Goal: Information Seeking & Learning: Learn about a topic

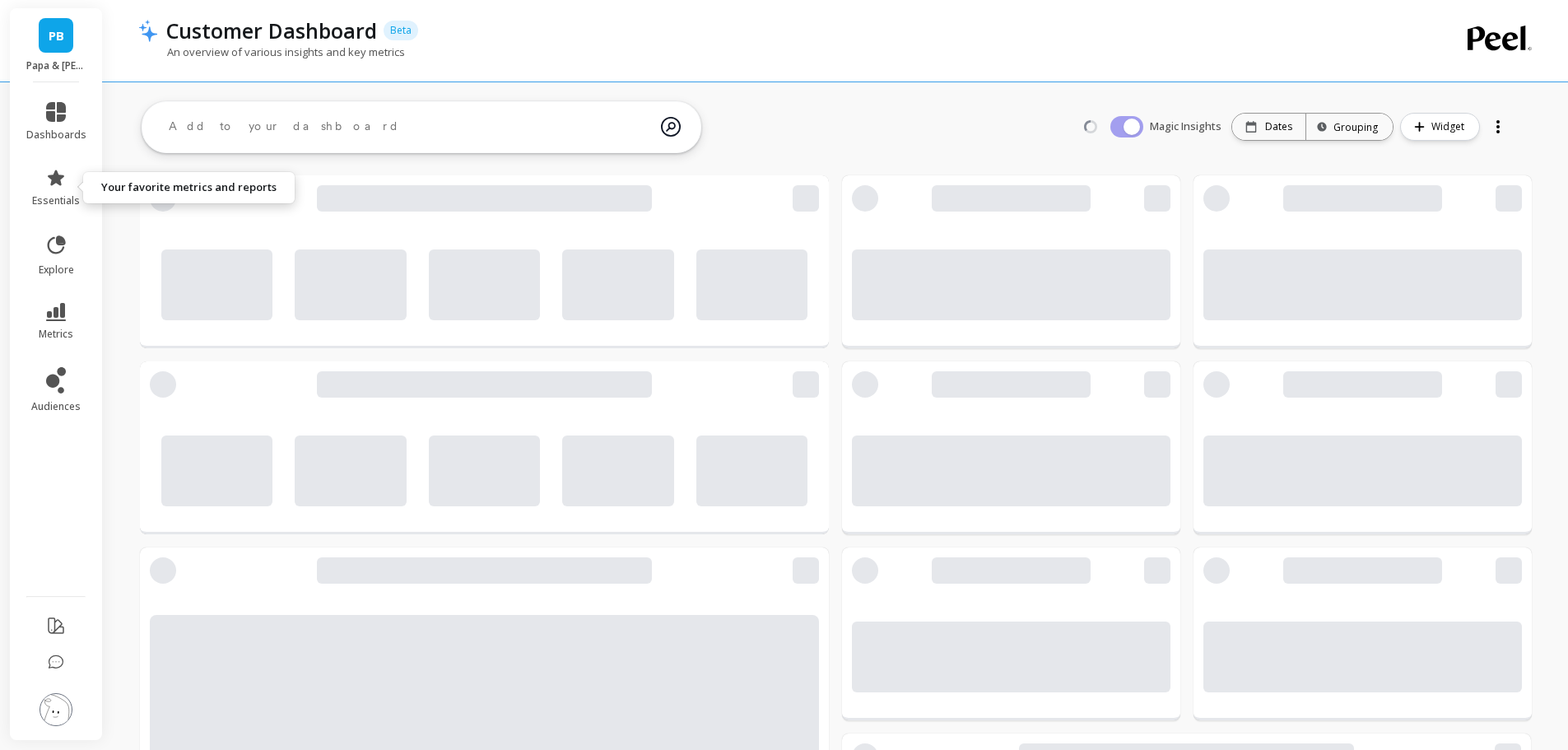
click at [72, 202] on span "essentials" at bounding box center [55, 200] width 48 height 13
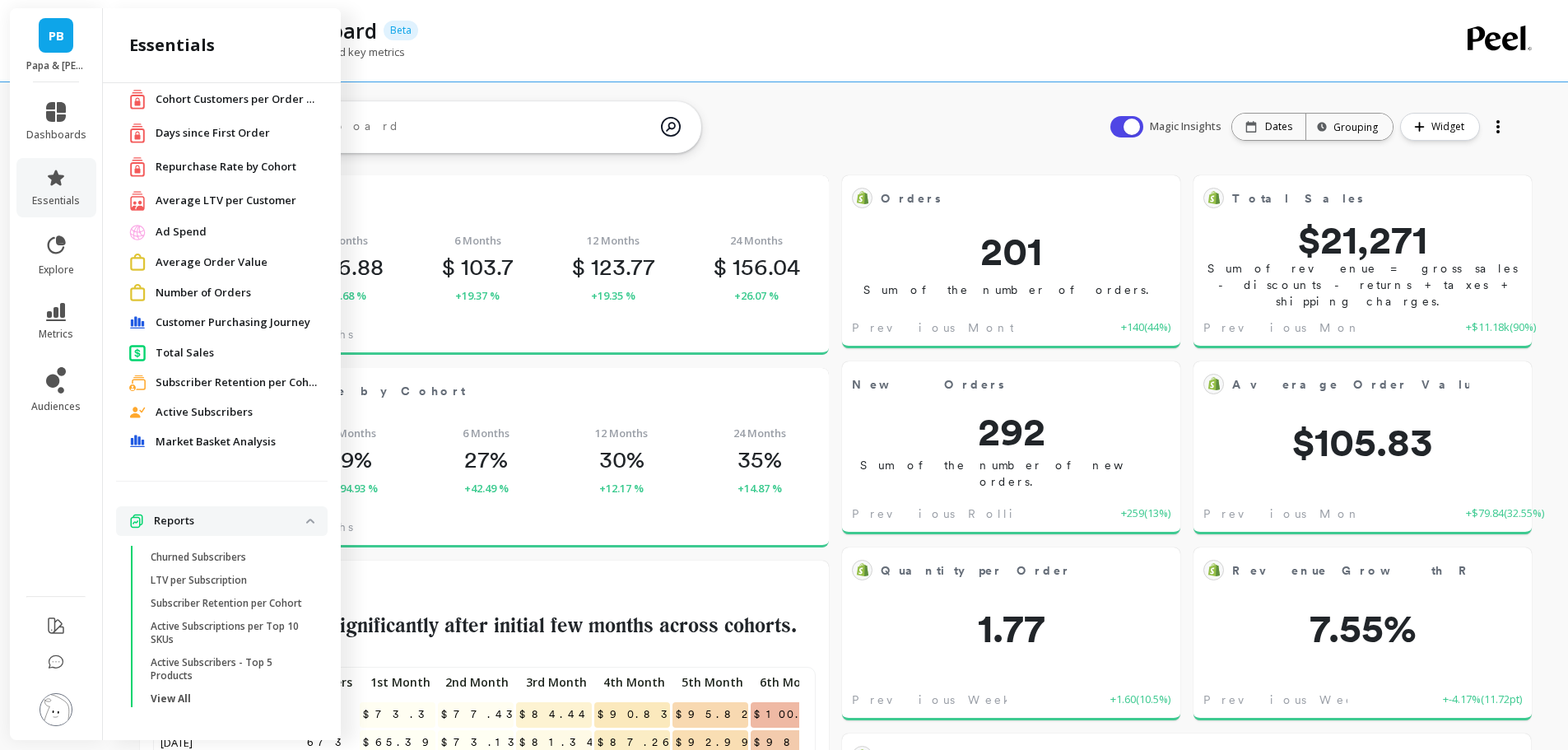
scroll to position [440, 630]
click at [65, 132] on span "dashboards" at bounding box center [55, 134] width 60 height 13
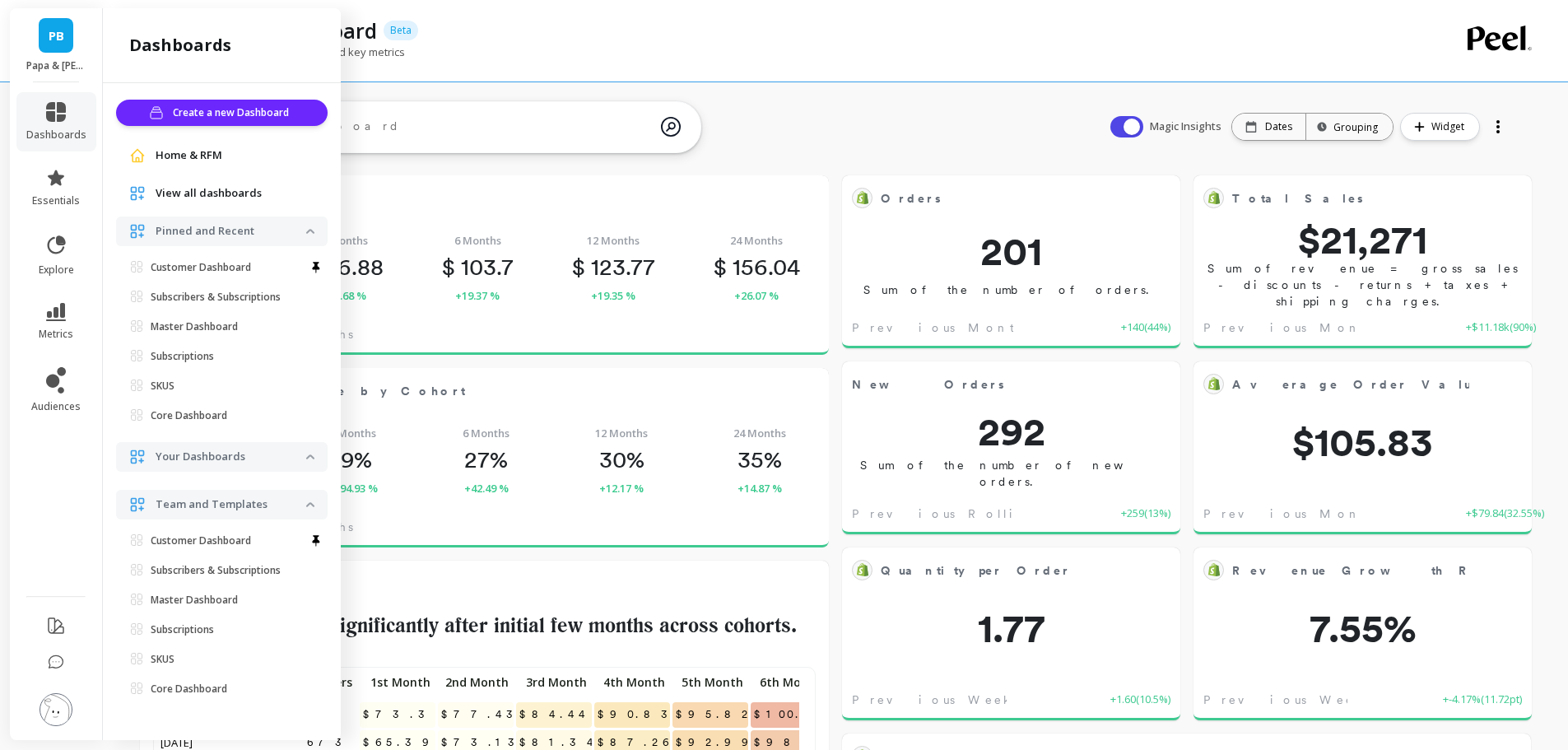
scroll to position [0, 0]
click at [57, 235] on icon at bounding box center [55, 245] width 23 height 23
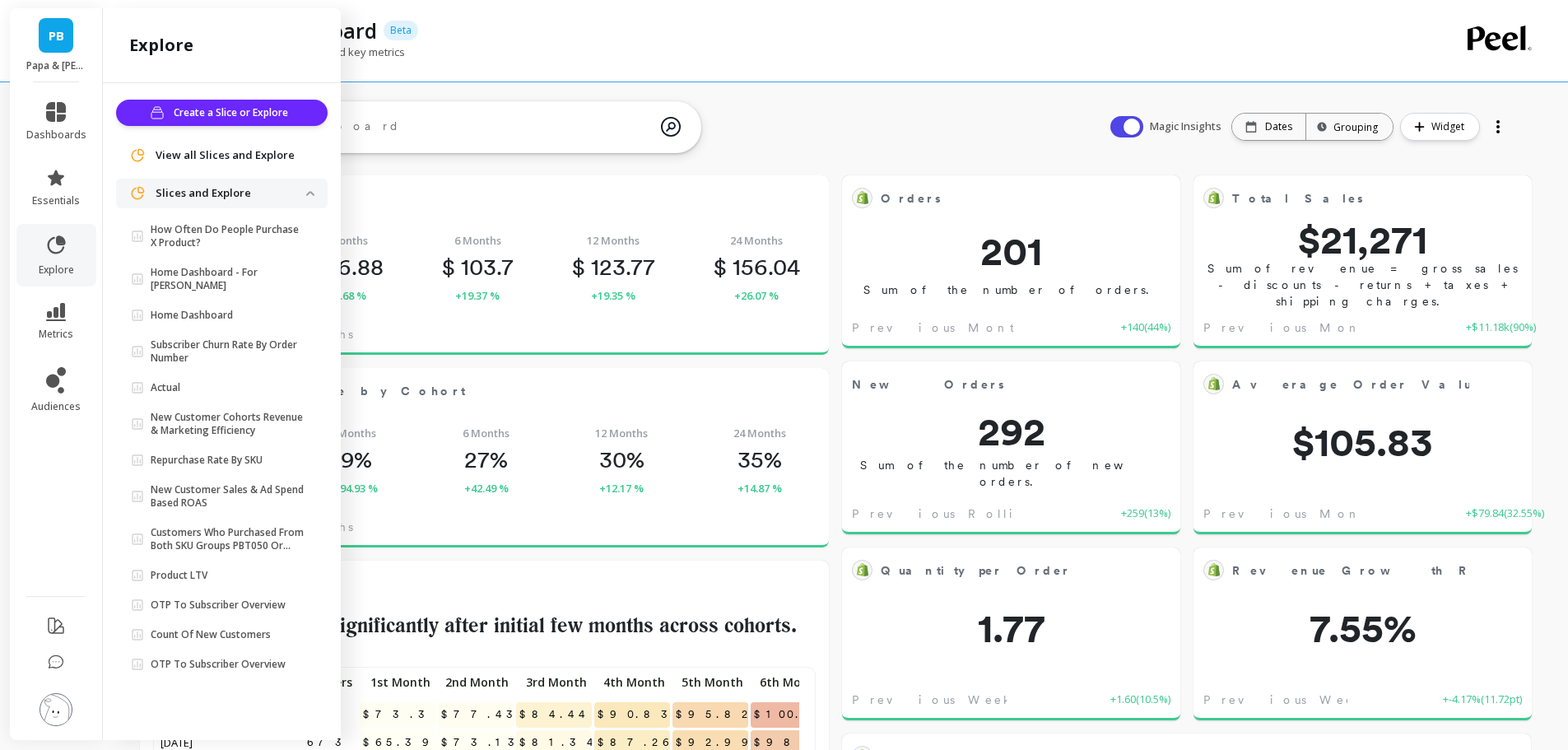
click at [229, 272] on p "Home Dashboard - For Sami" at bounding box center [228, 279] width 156 height 26
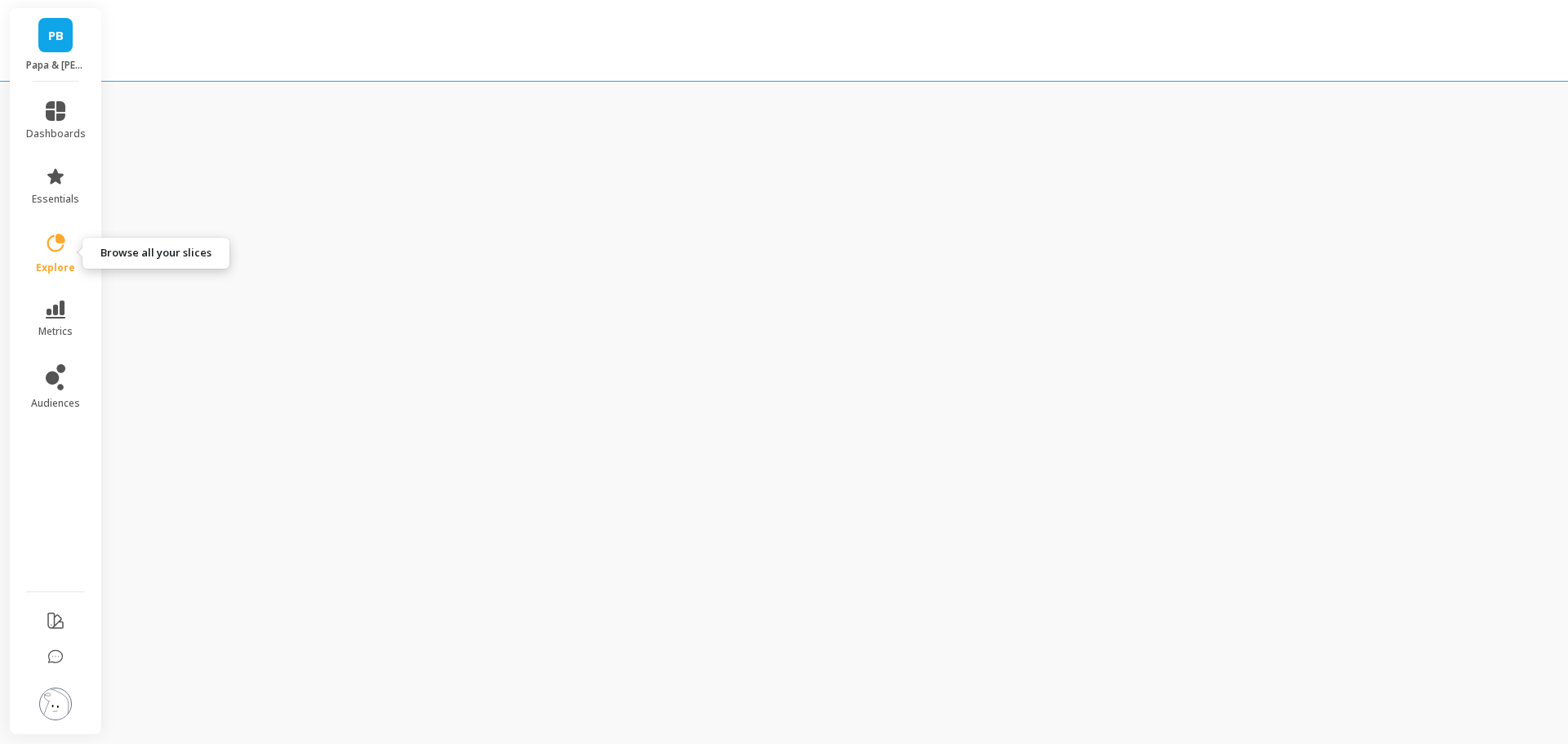
click at [76, 252] on link "explore" at bounding box center [55, 252] width 59 height 42
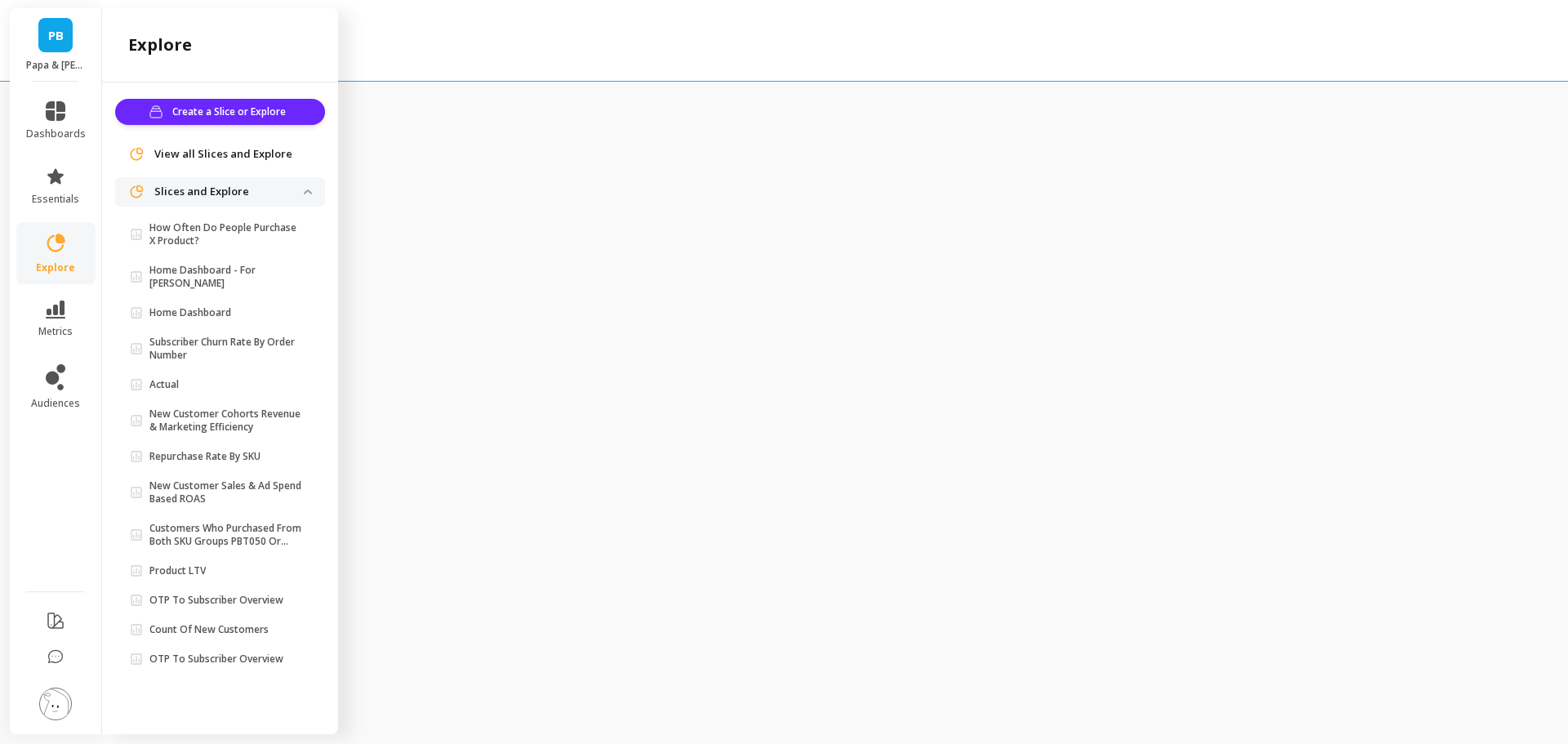
click at [241, 306] on span "Home Dashboard" at bounding box center [216, 312] width 174 height 13
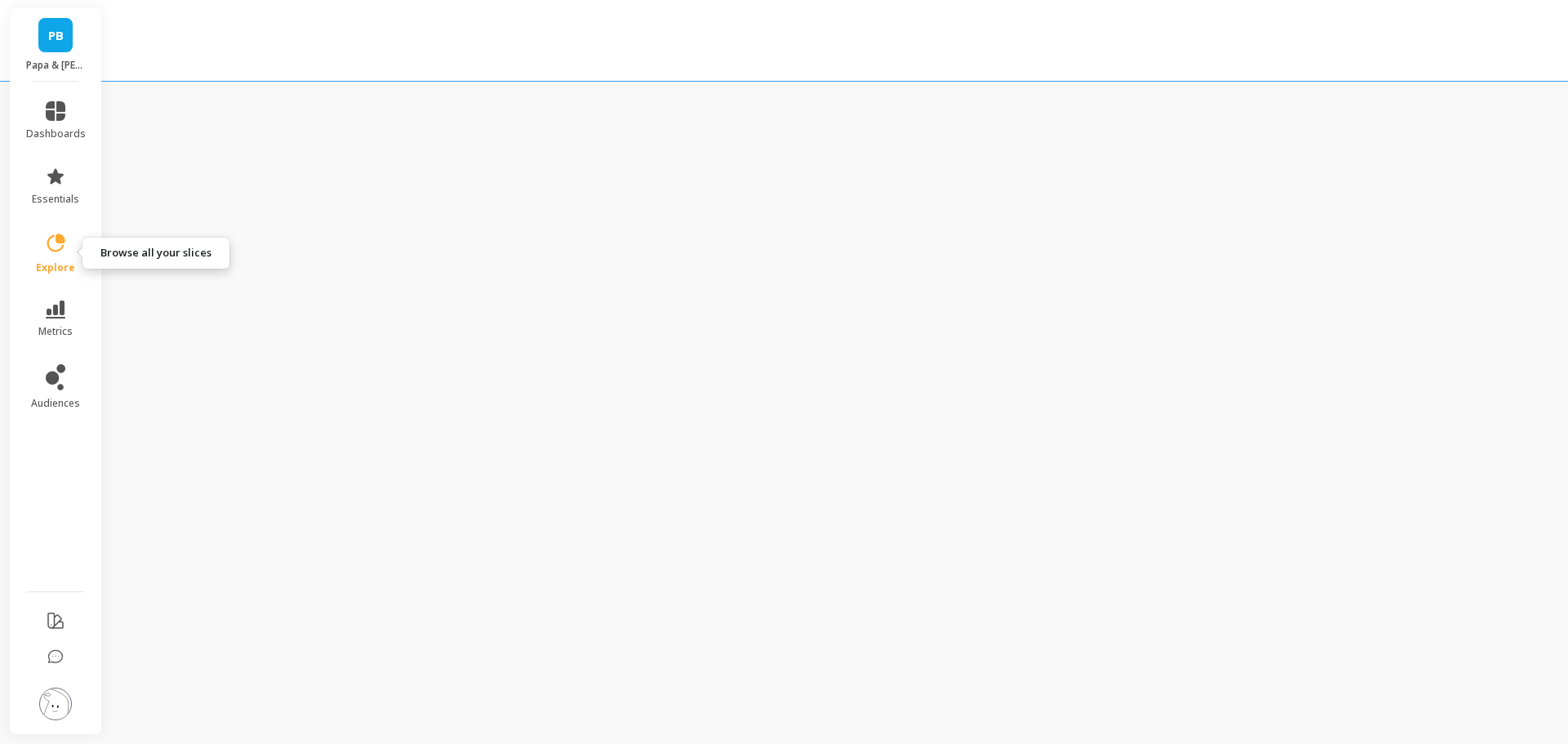
click at [57, 257] on link "explore" at bounding box center [55, 252] width 59 height 42
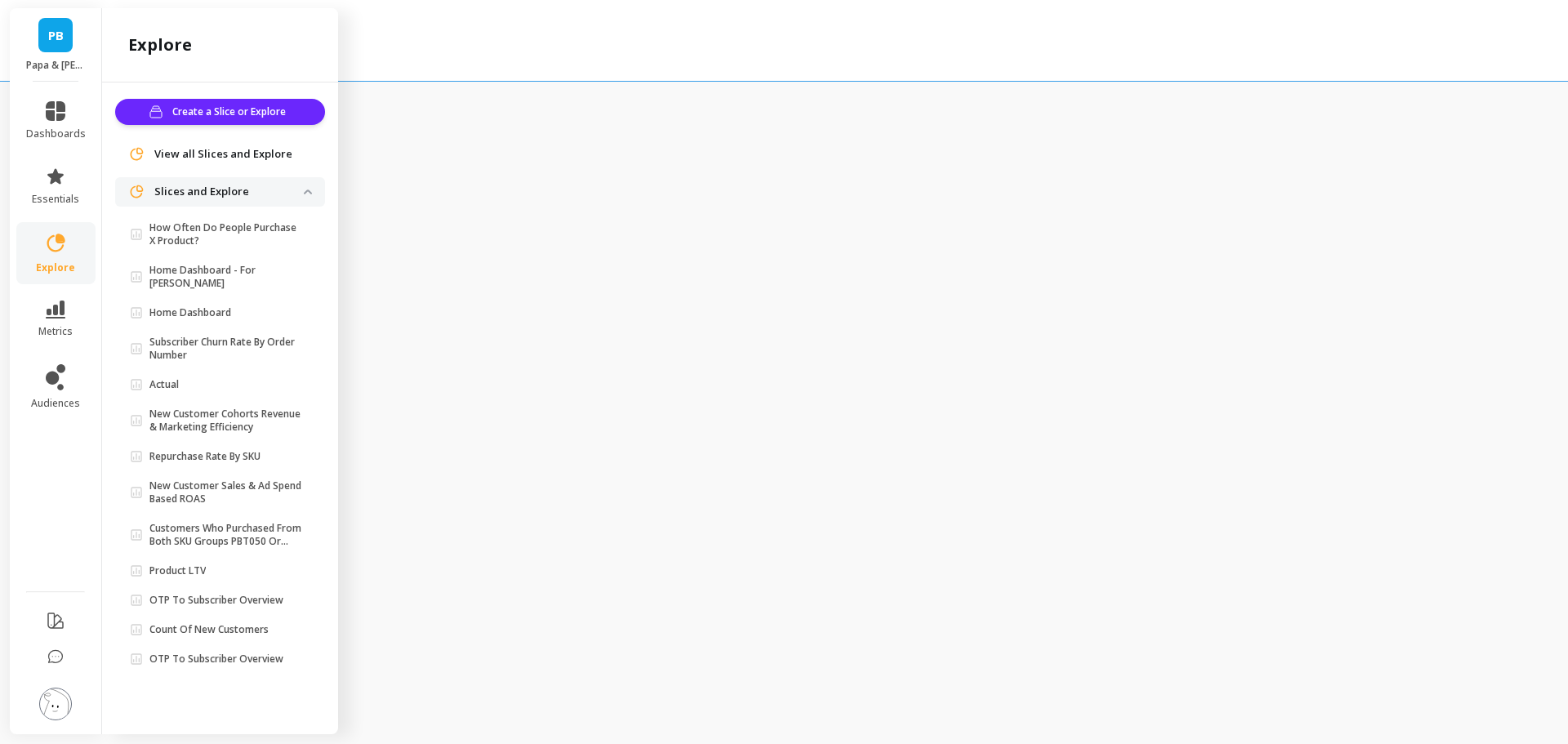
click at [230, 336] on p "Subscriber Churn Rate By Order Number" at bounding box center [227, 348] width 155 height 26
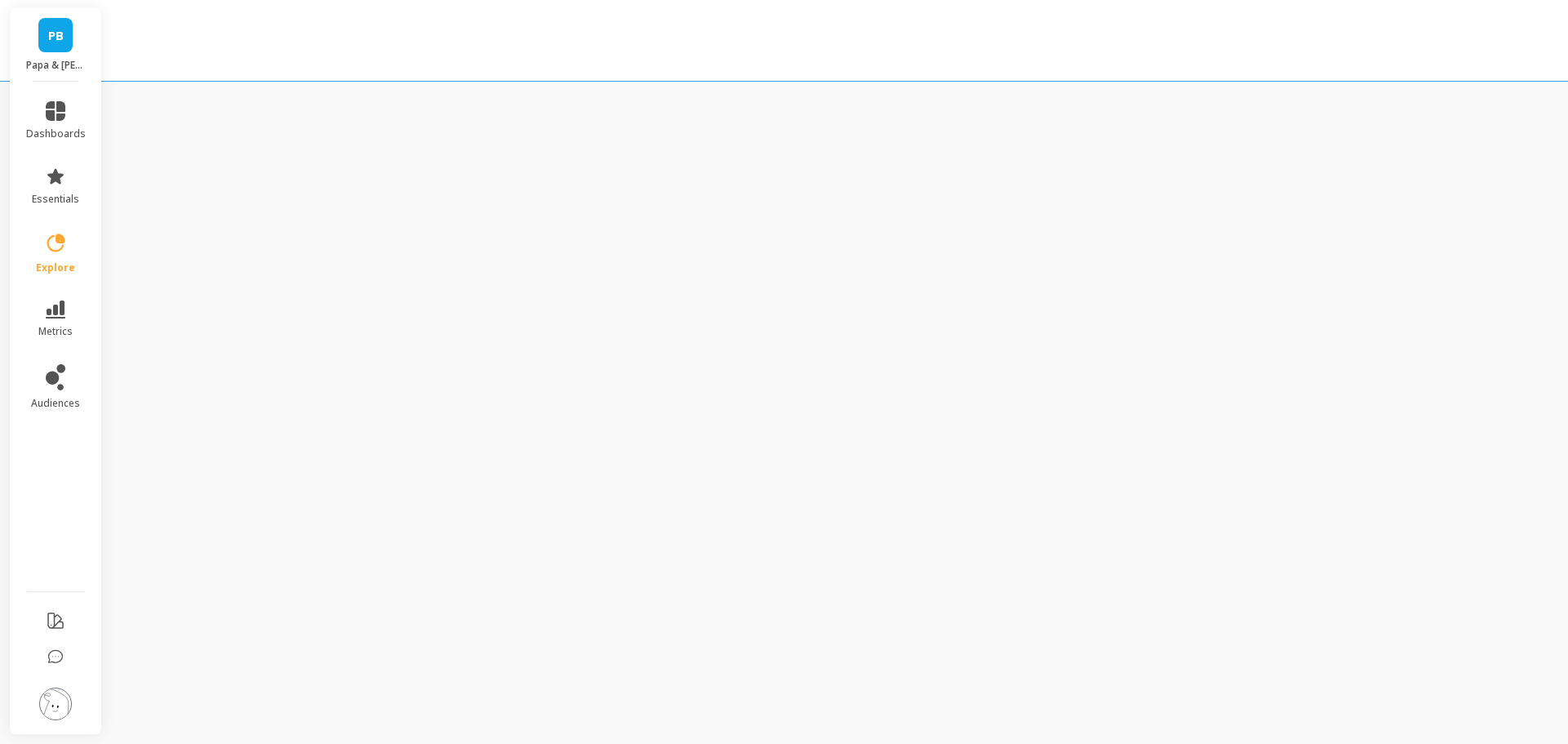
click at [63, 266] on span "explore" at bounding box center [56, 267] width 40 height 13
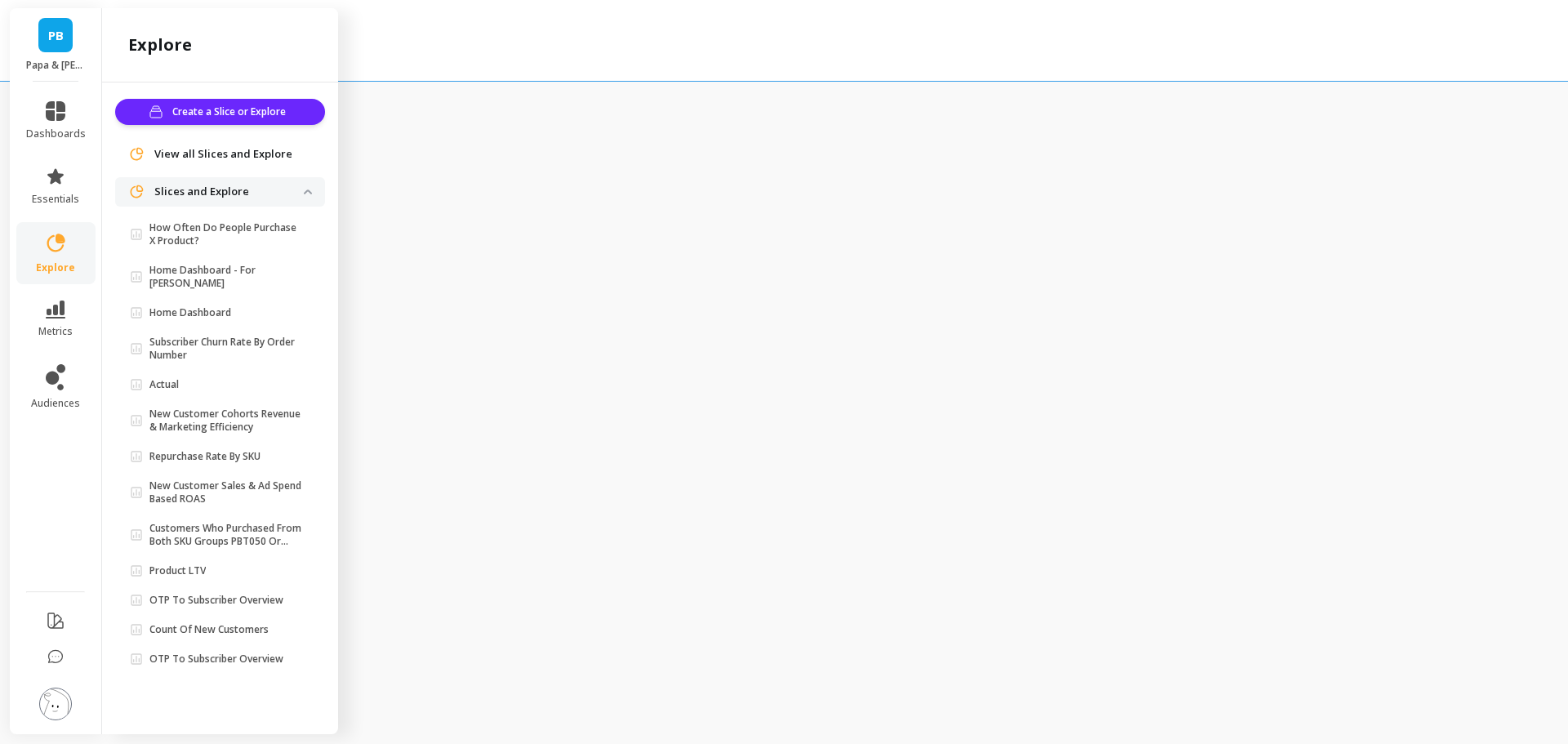
click at [208, 378] on span "Actual" at bounding box center [216, 384] width 174 height 13
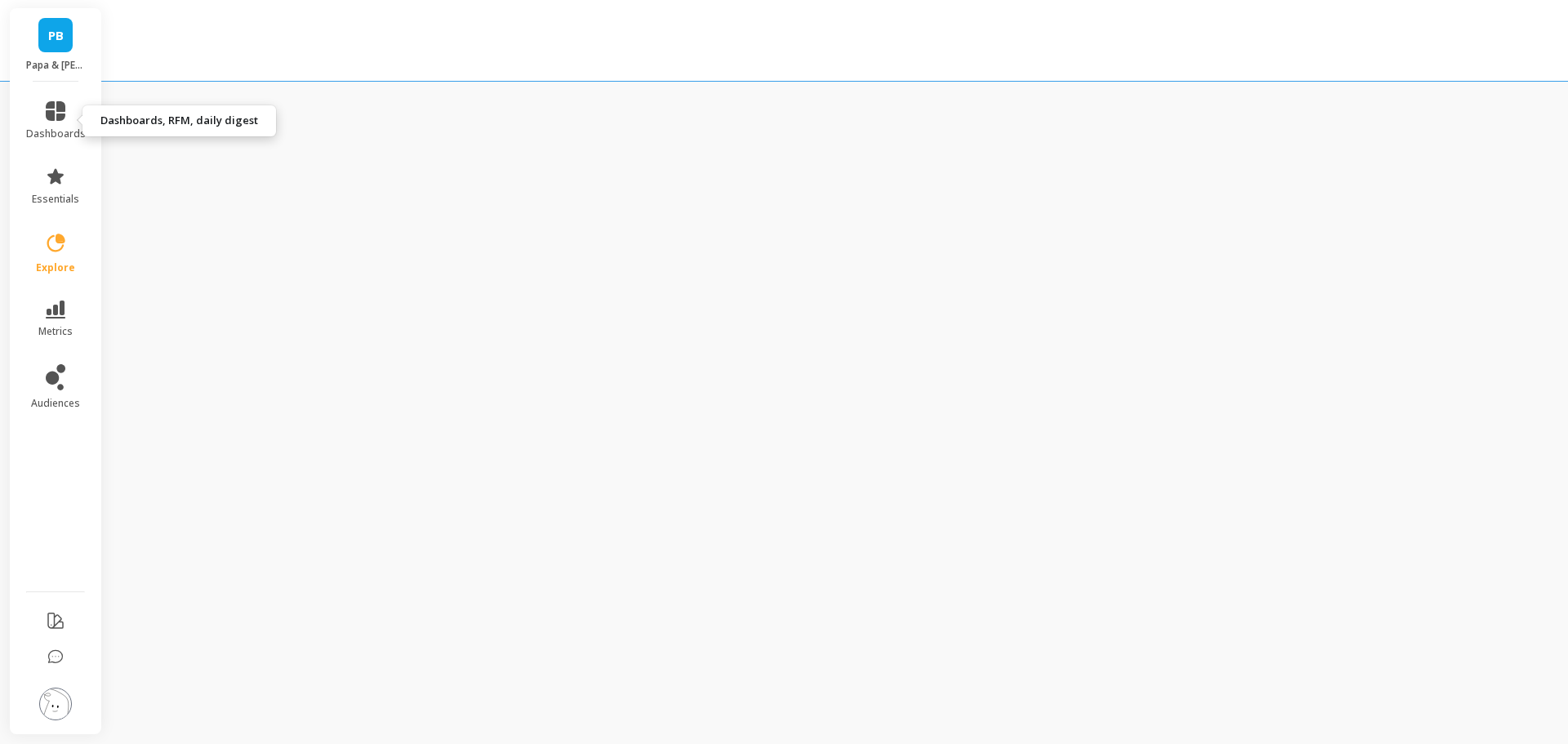
click at [63, 109] on icon at bounding box center [55, 111] width 20 height 20
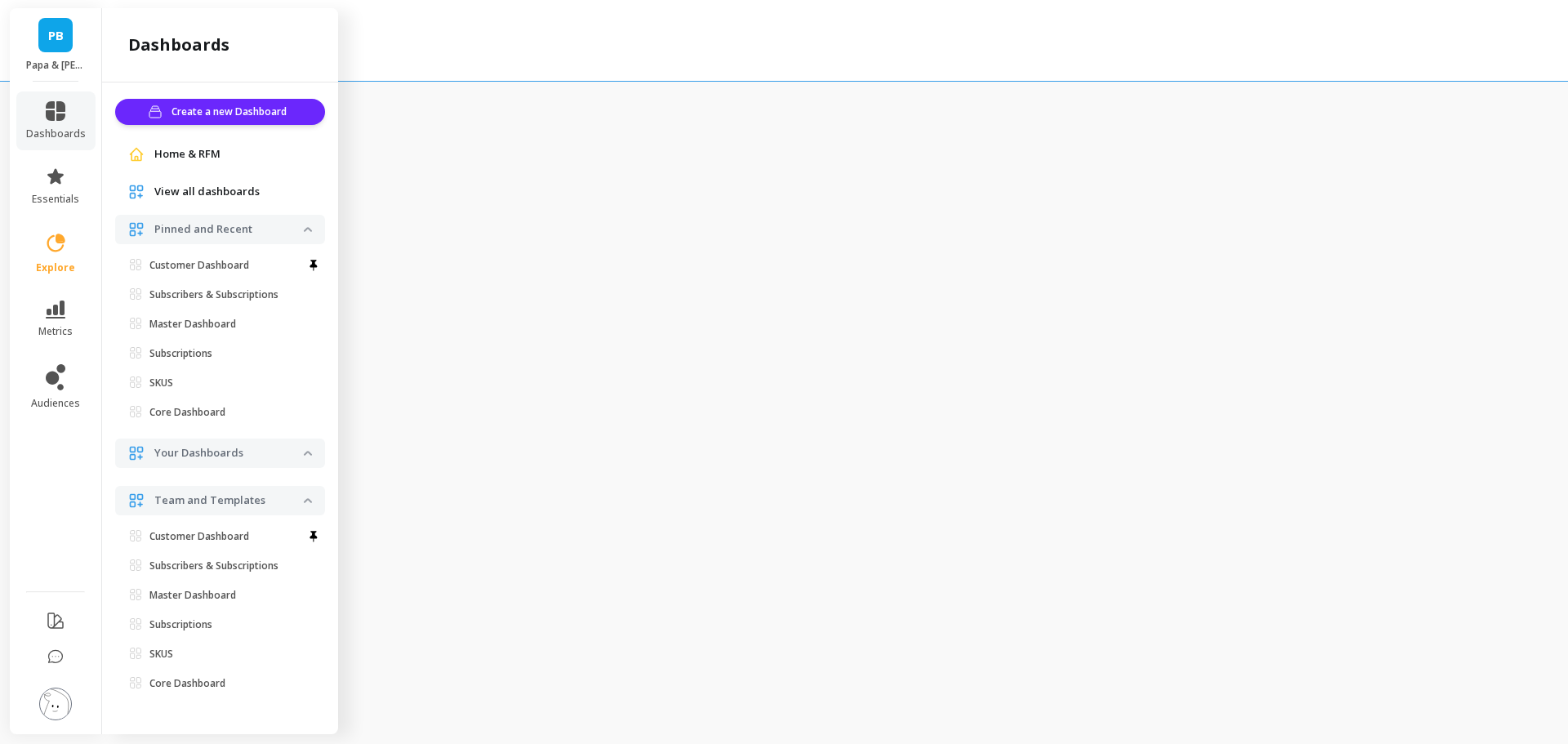
click at [185, 154] on span "Home & RFM" at bounding box center [187, 154] width 66 height 16
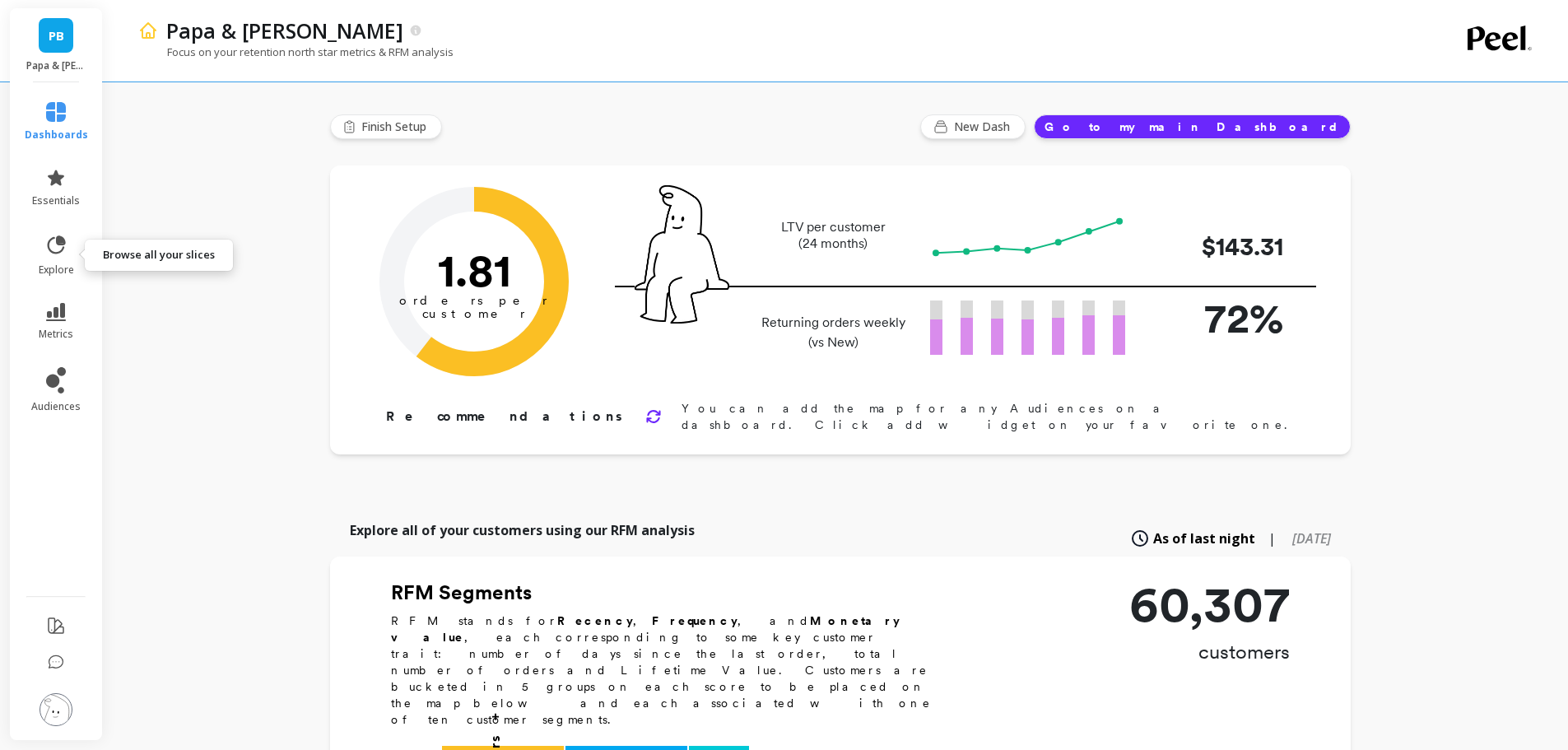
click at [60, 242] on icon at bounding box center [61, 240] width 8 height 8
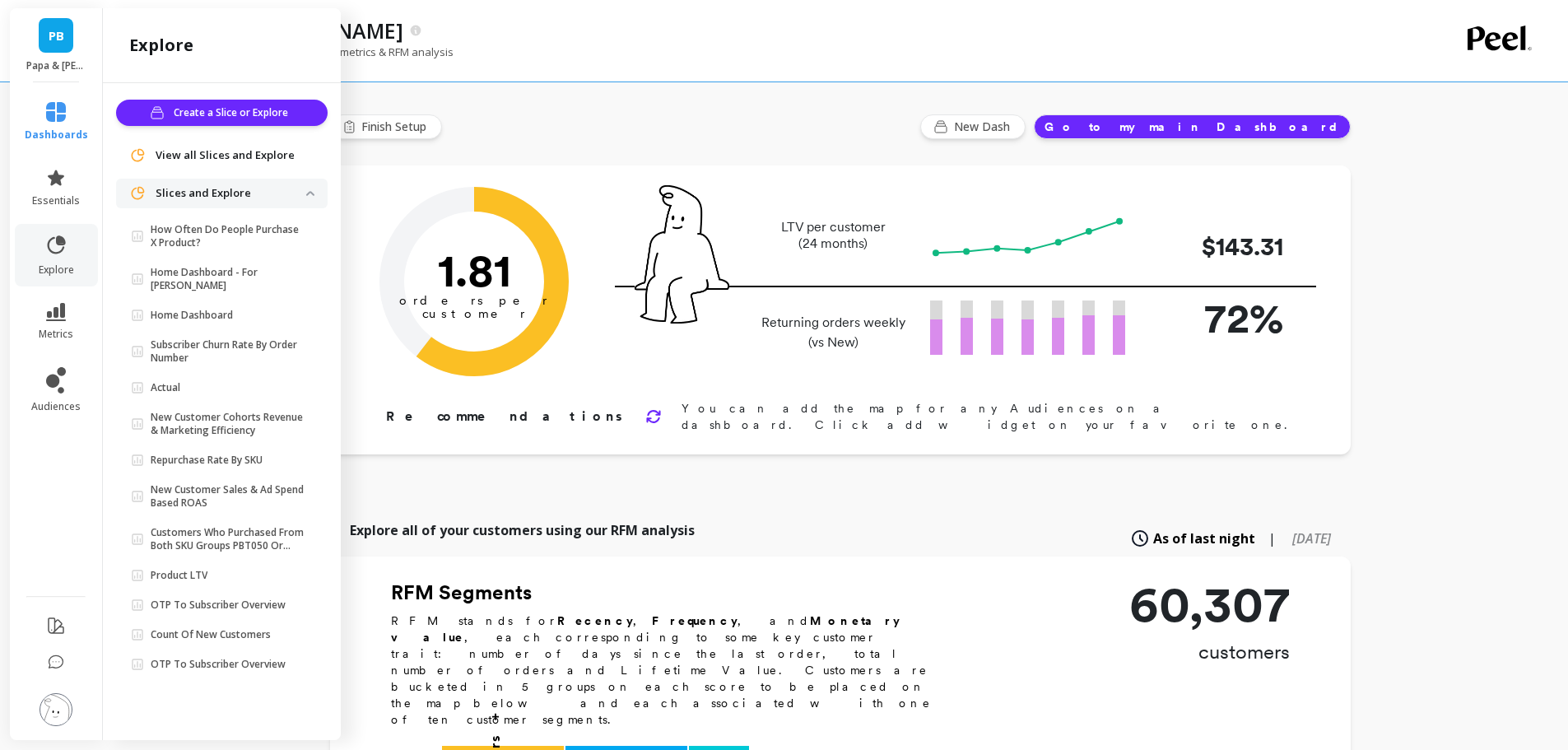
click at [216, 309] on p "Home Dashboard" at bounding box center [191, 315] width 82 height 13
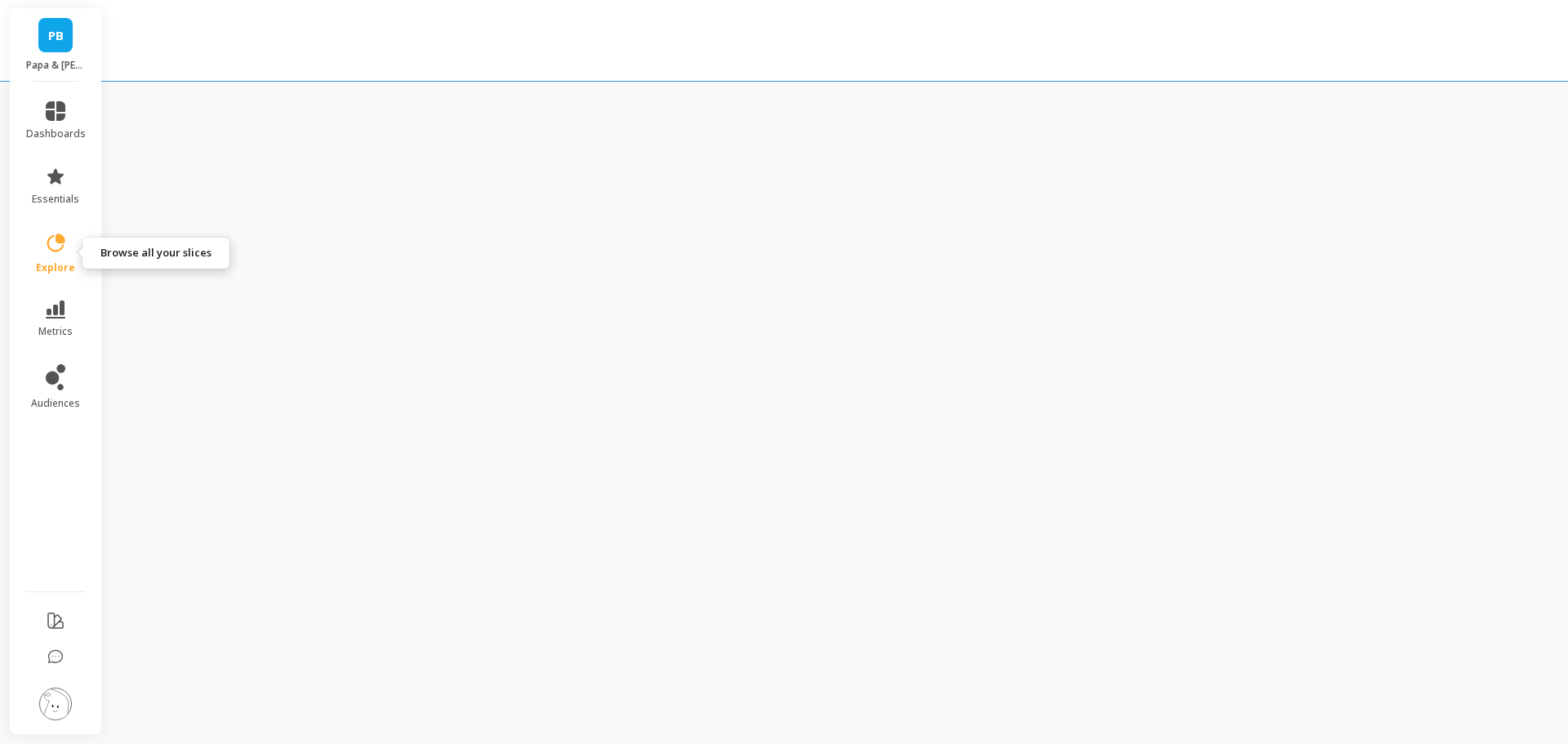
click at [54, 256] on link "explore" at bounding box center [55, 252] width 59 height 42
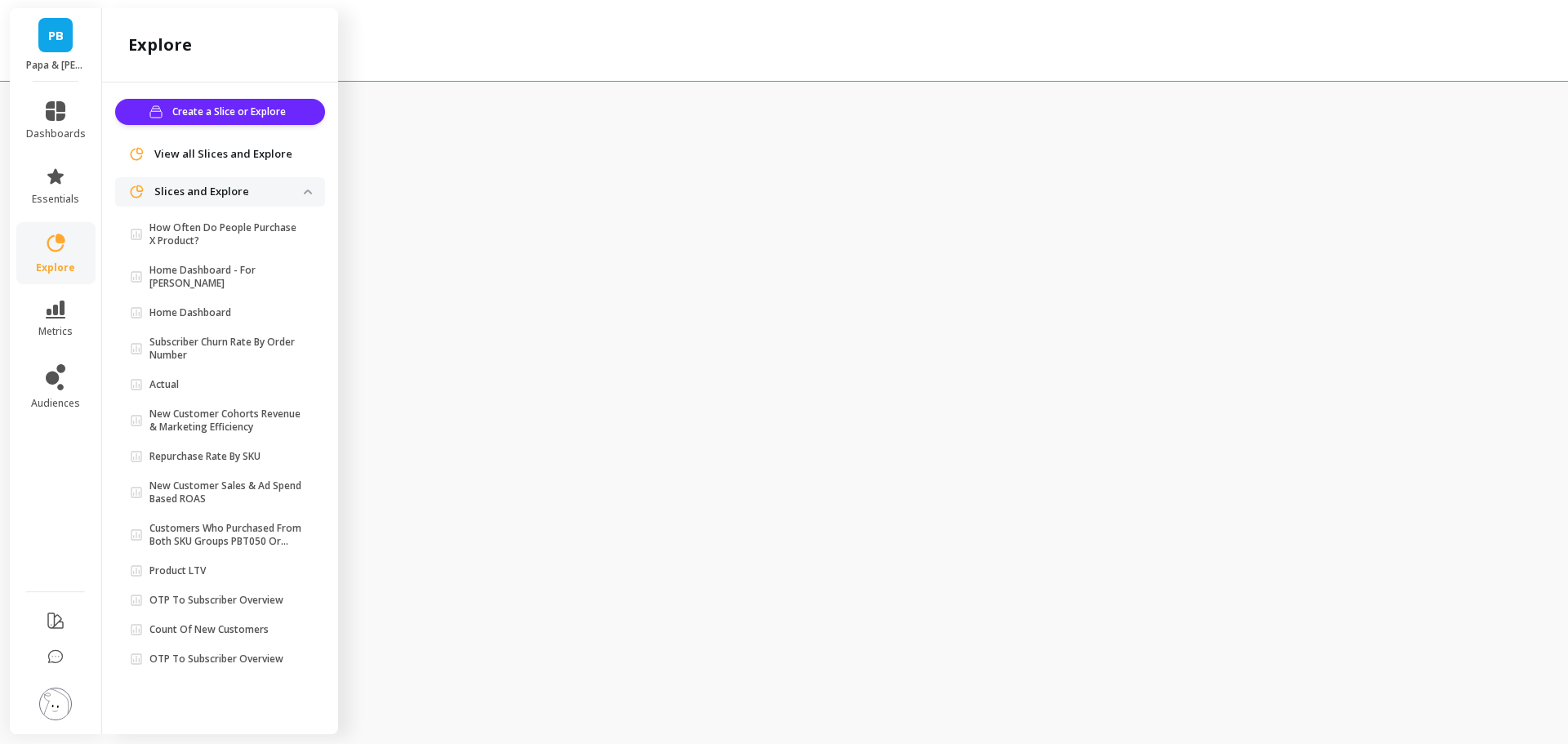
click at [224, 268] on p "Home Dashboard - For [PERSON_NAME]" at bounding box center [227, 276] width 155 height 26
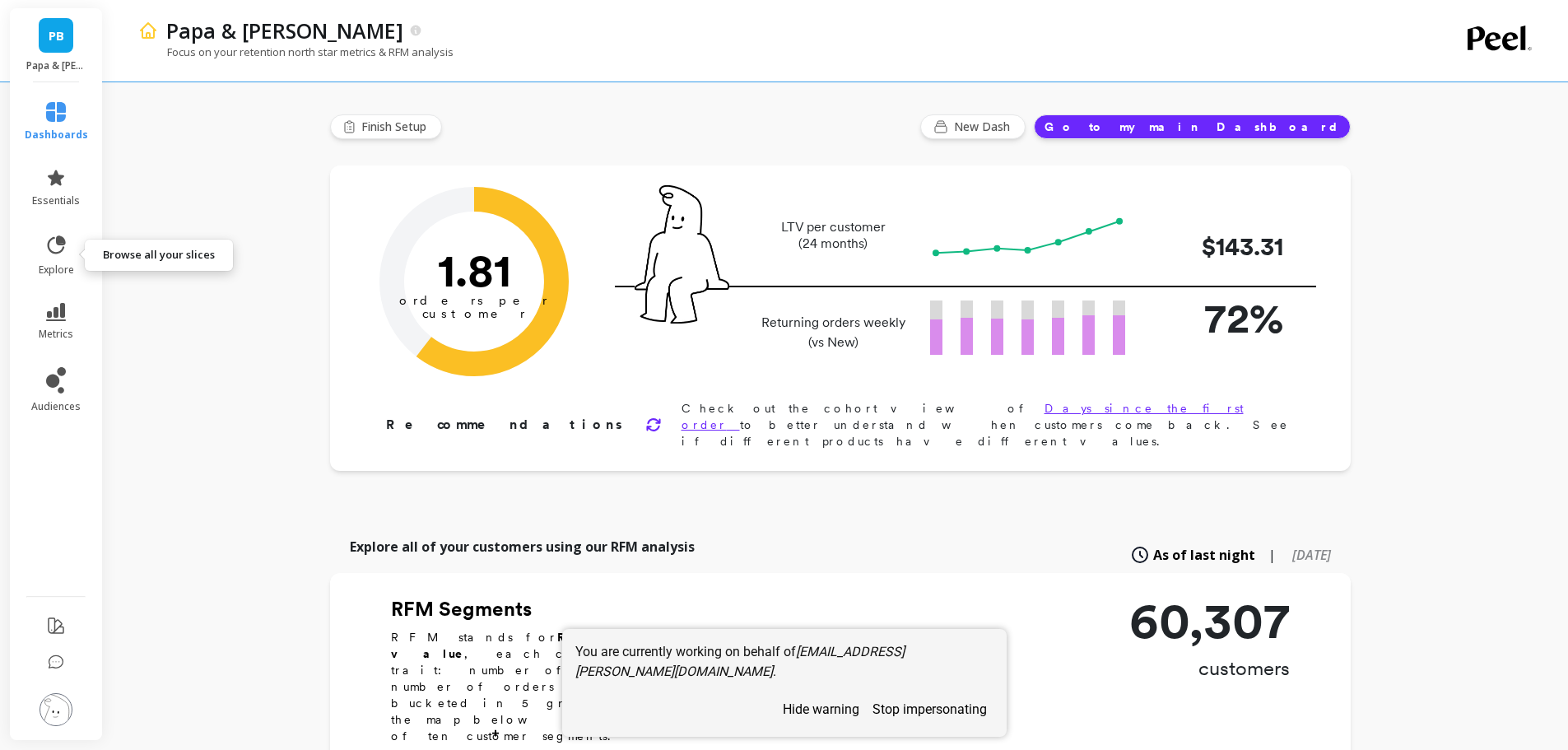
click at [59, 257] on link "explore" at bounding box center [56, 254] width 63 height 42
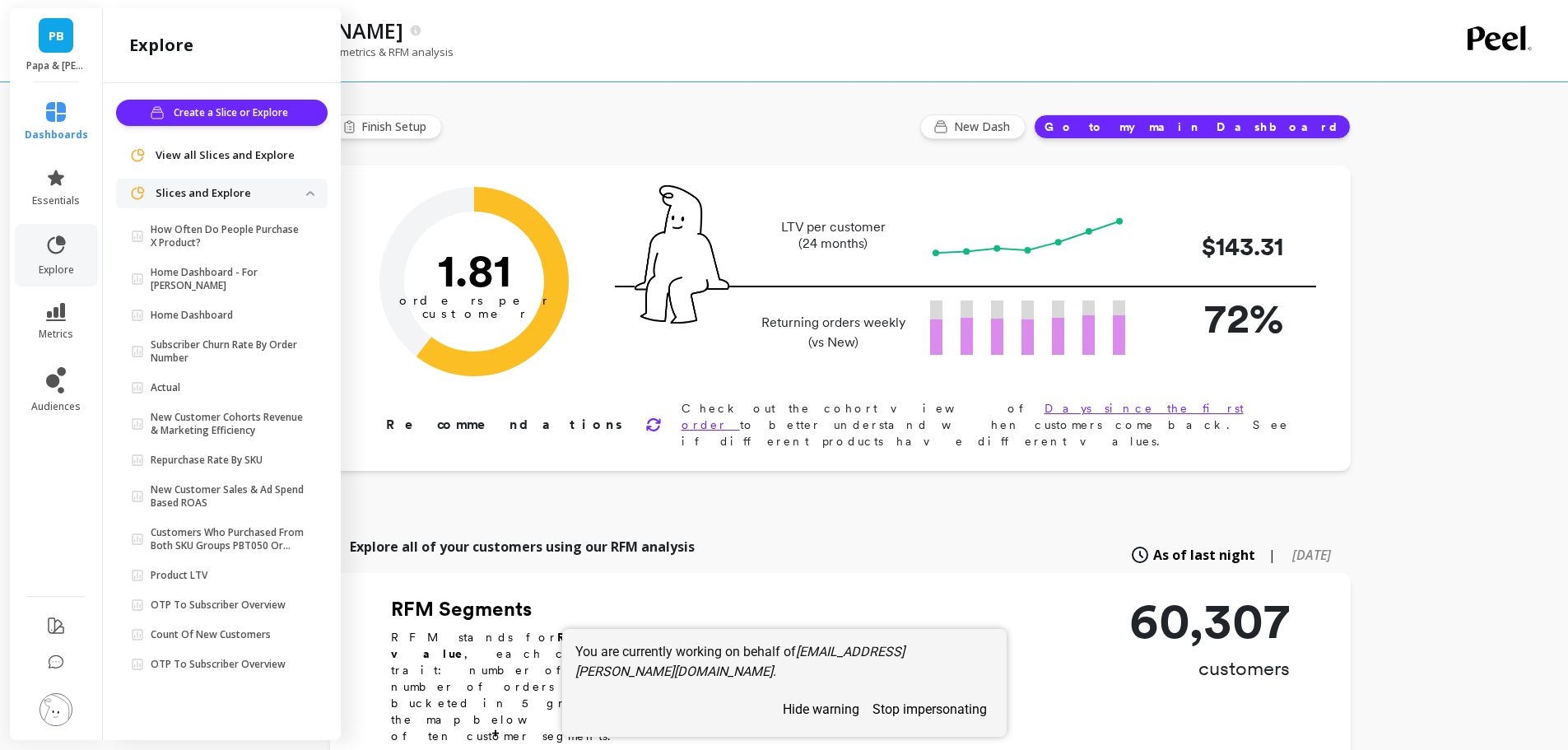
click at [225, 260] on ul "How Often Do People Purchase X Product? Home Dashboard - For Sami Home Dashboar…" at bounding box center [225, 450] width 205 height 464
click at [228, 267] on p "Home Dashboard - For [PERSON_NAME]" at bounding box center [228, 279] width 156 height 26
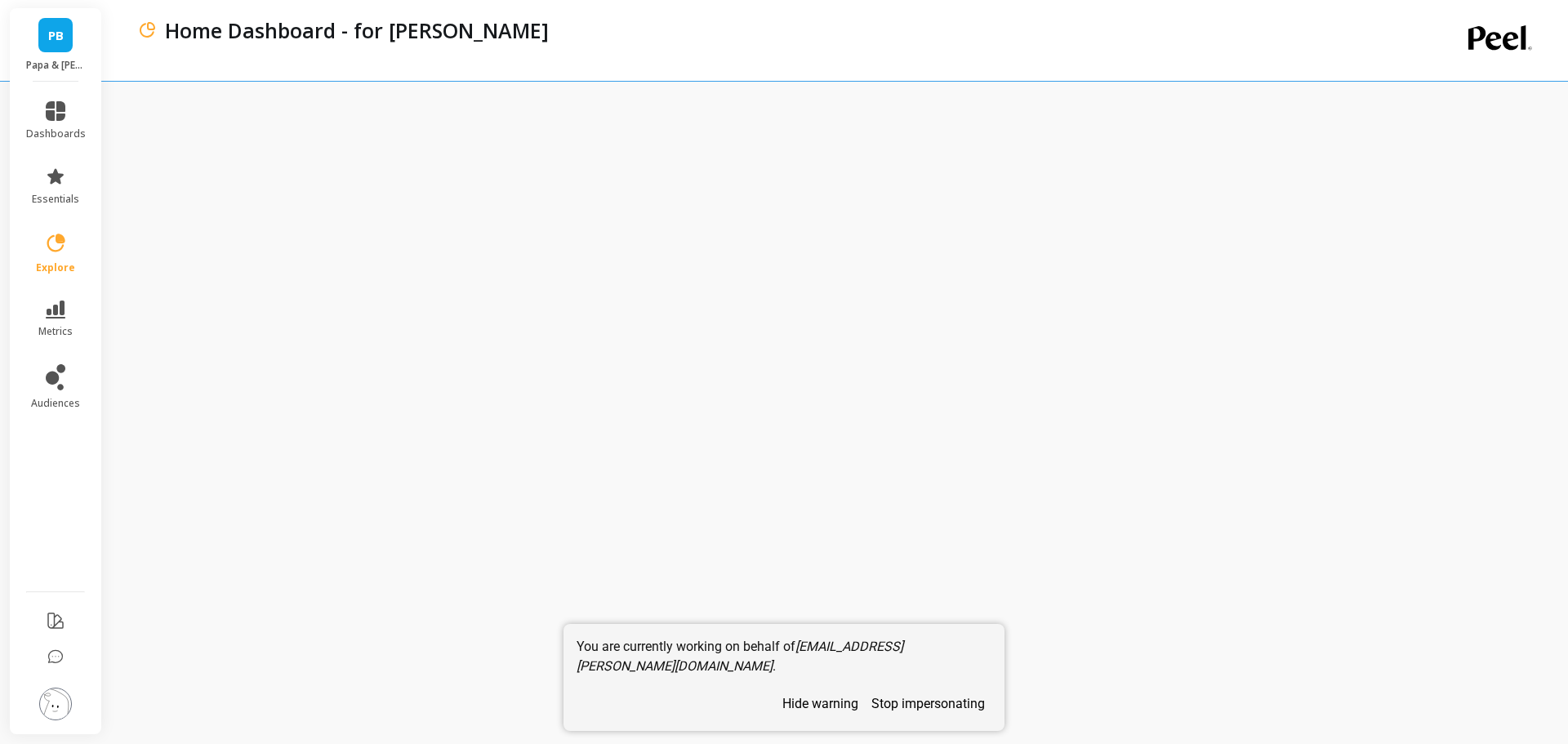
click at [47, 258] on link "explore" at bounding box center [55, 252] width 59 height 42
click at [631, 64] on div "Home Dashboard - for [PERSON_NAME]" at bounding box center [769, 40] width 1264 height 81
click at [45, 228] on li "explore" at bounding box center [56, 253] width 79 height 62
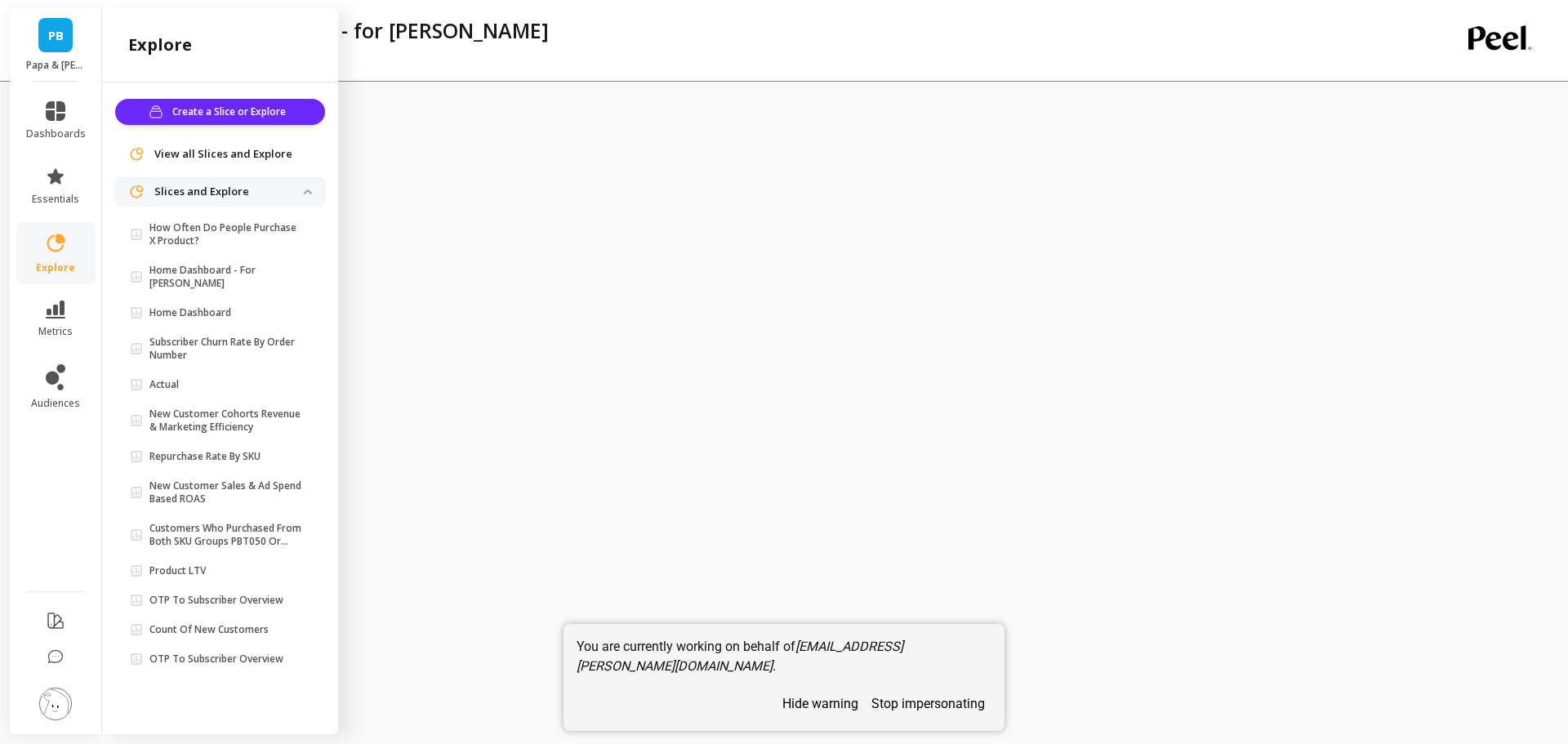
click at [231, 306] on p "Home Dashboard" at bounding box center [190, 312] width 82 height 13
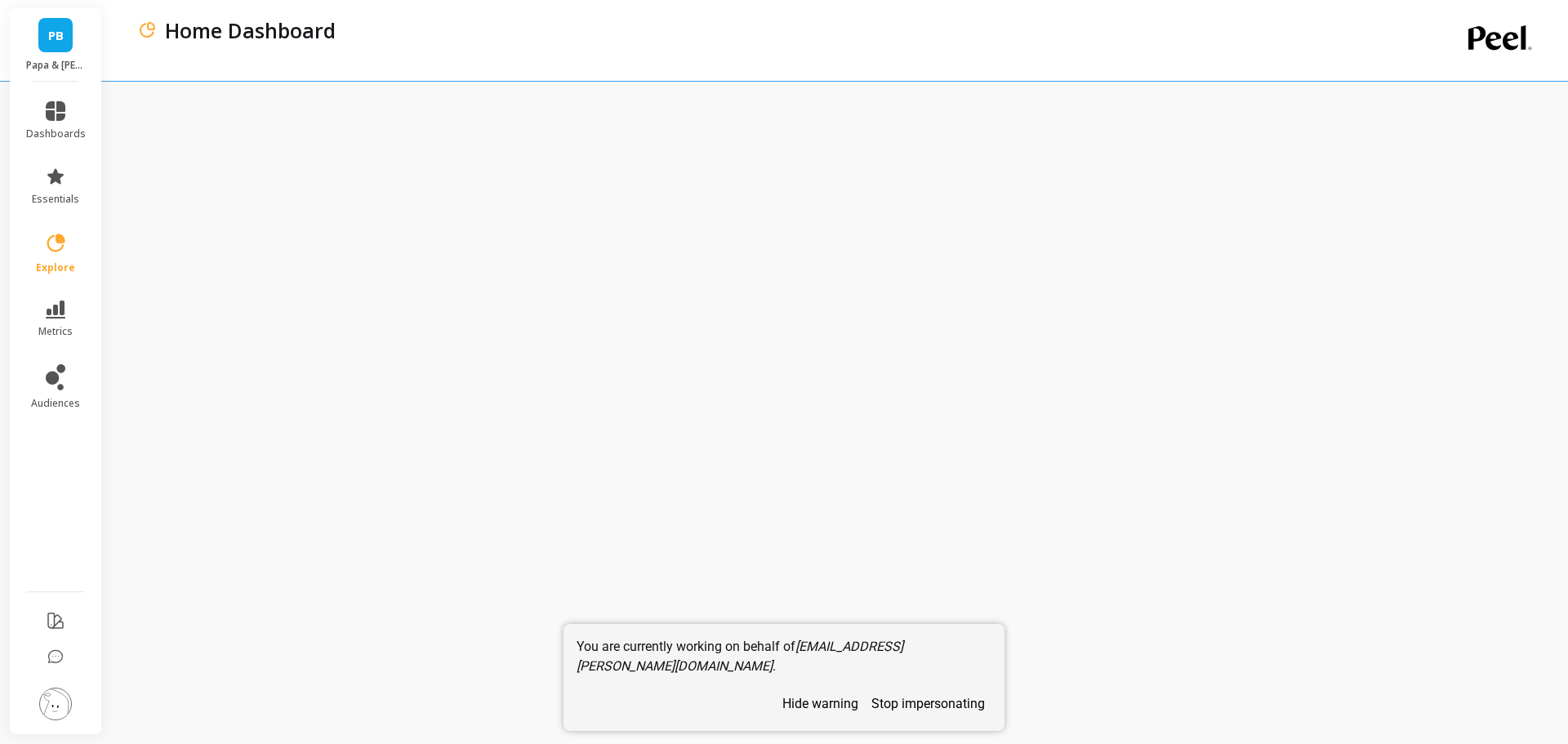
click at [51, 248] on icon at bounding box center [56, 242] width 18 height 18
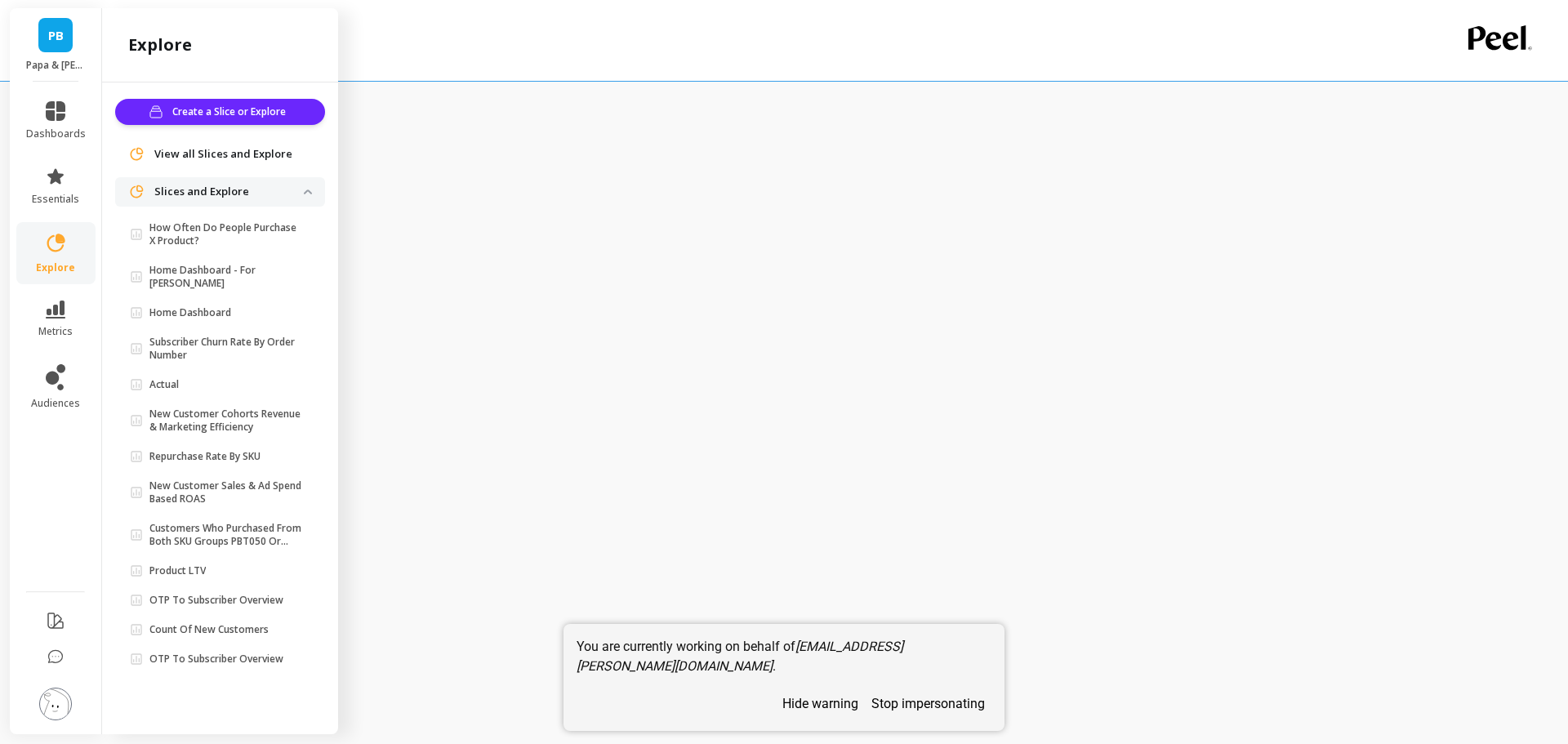
click at [235, 273] on p "Home Dashboard - For [PERSON_NAME]" at bounding box center [227, 276] width 155 height 26
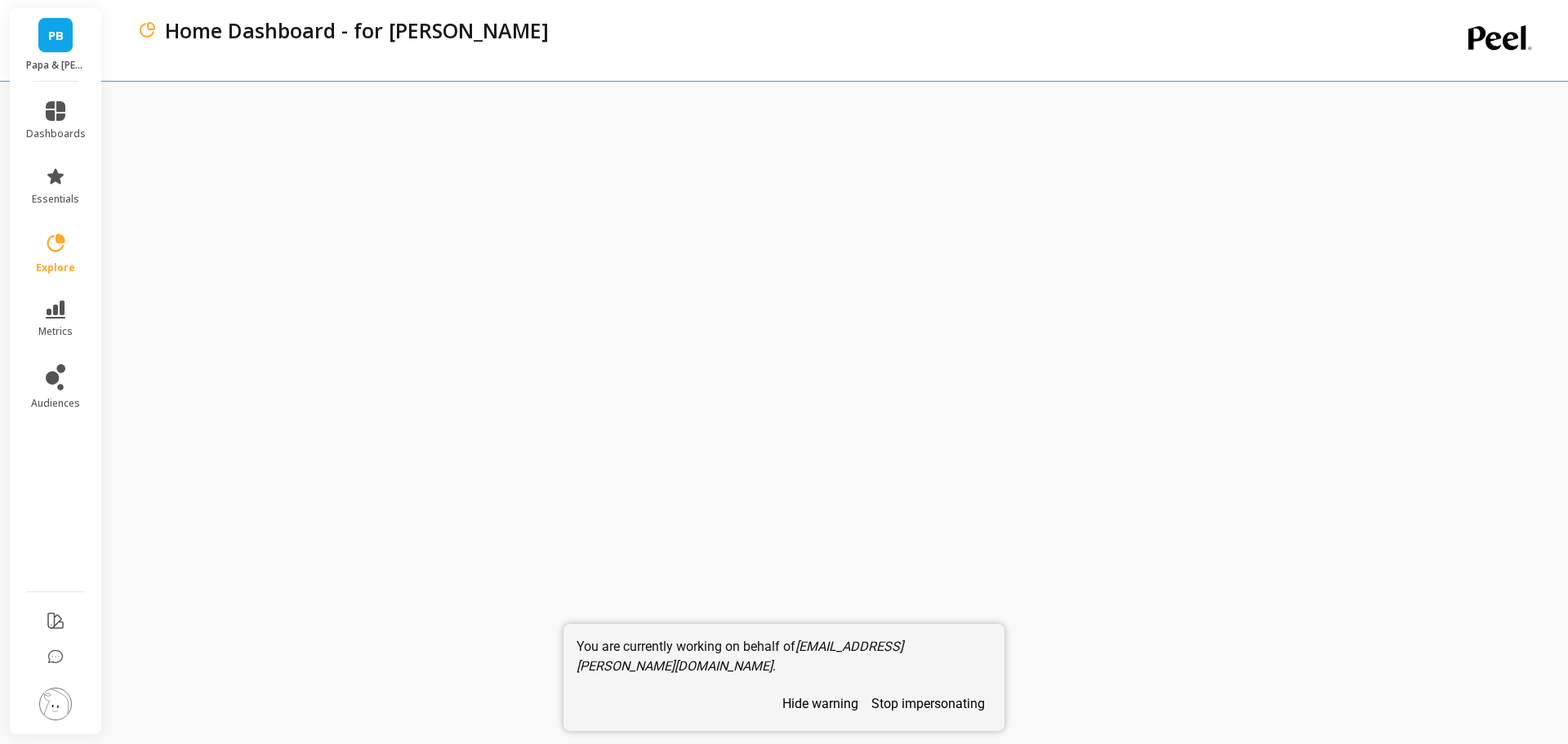
click at [1306, 53] on div "Home Dashboard - for Sami" at bounding box center [769, 40] width 1264 height 81
click at [455, 51] on div "Home Dashboard - for Sami" at bounding box center [769, 40] width 1264 height 81
click at [60, 266] on span "explore" at bounding box center [56, 267] width 40 height 13
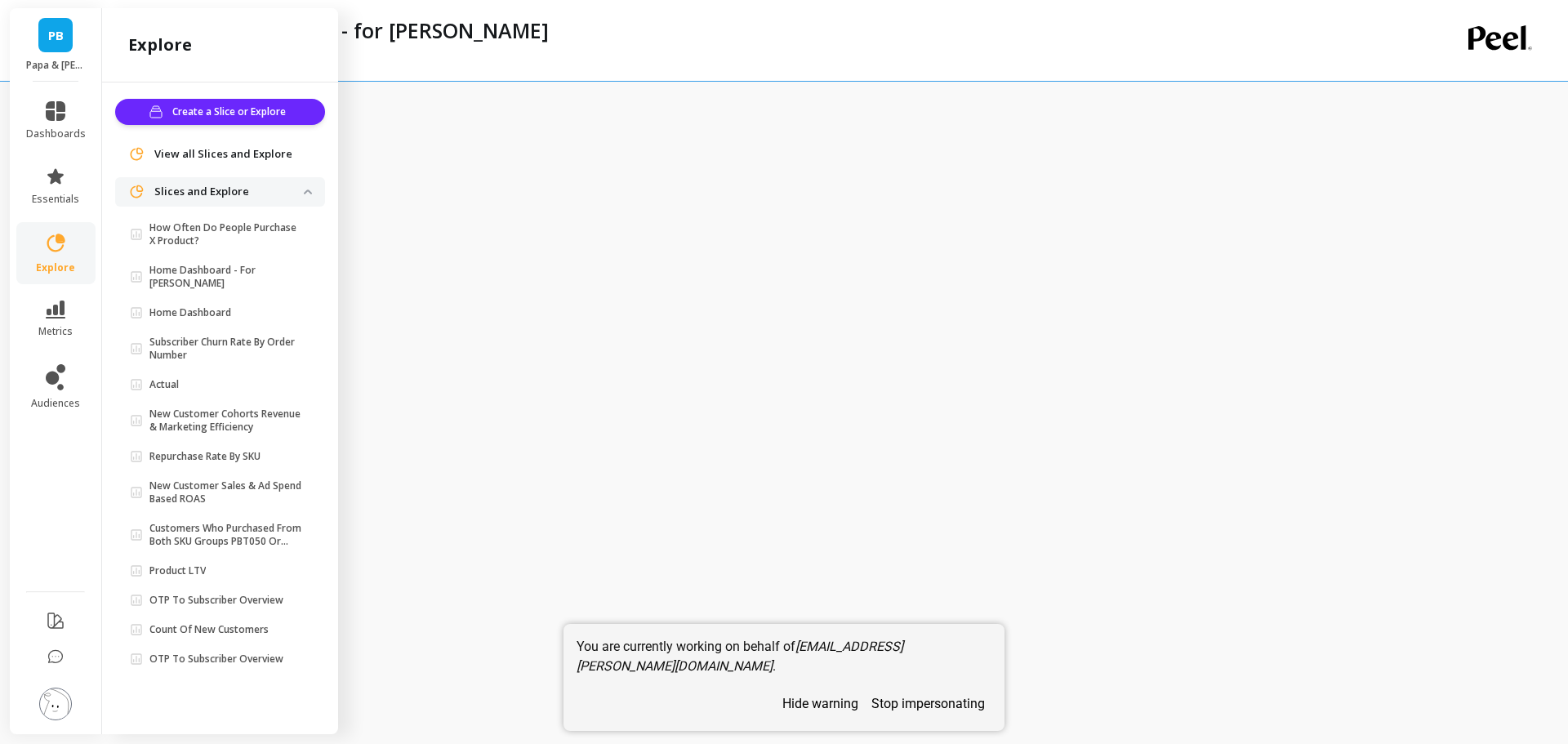
click at [212, 306] on p "Home Dashboard" at bounding box center [190, 312] width 82 height 13
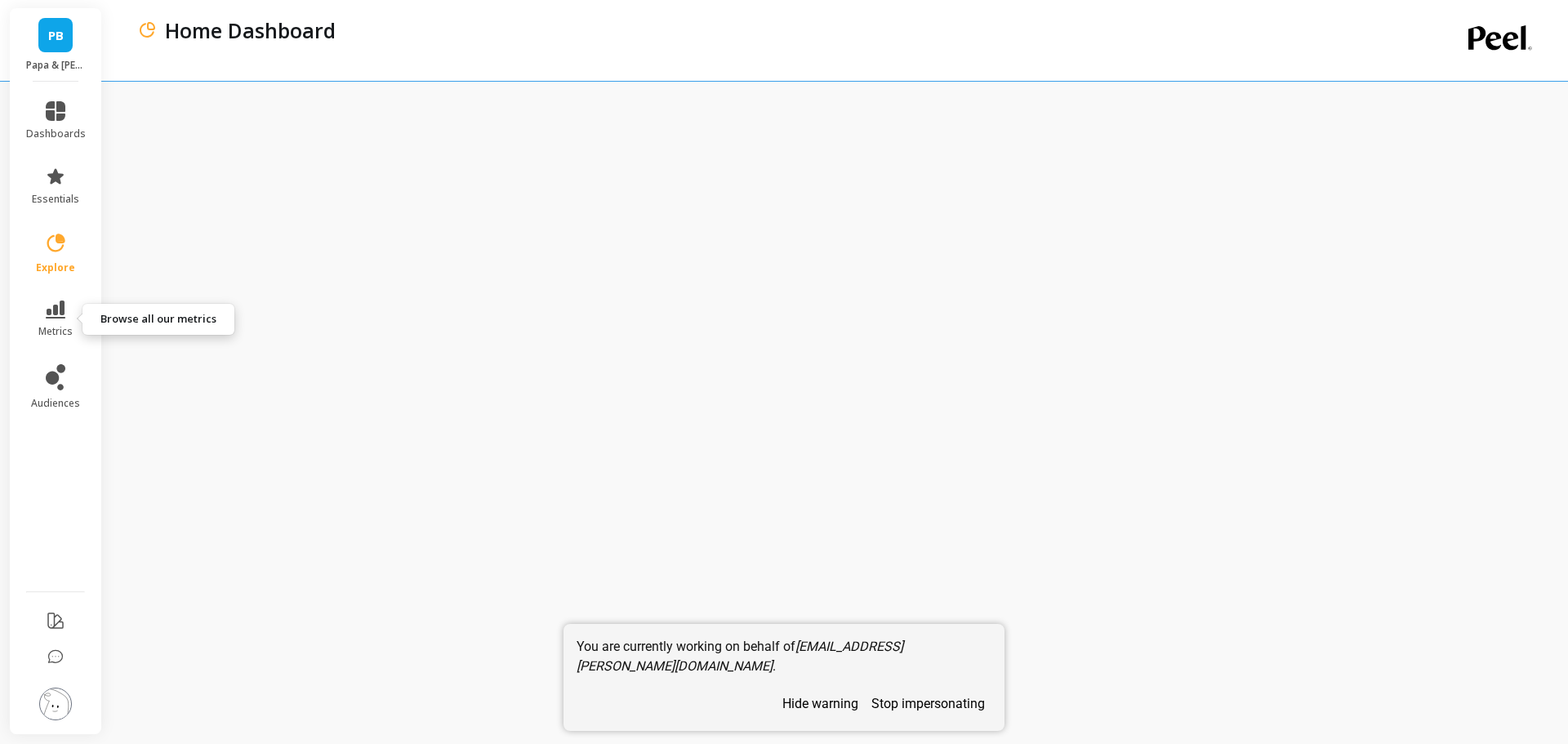
click at [61, 308] on icon at bounding box center [55, 309] width 20 height 18
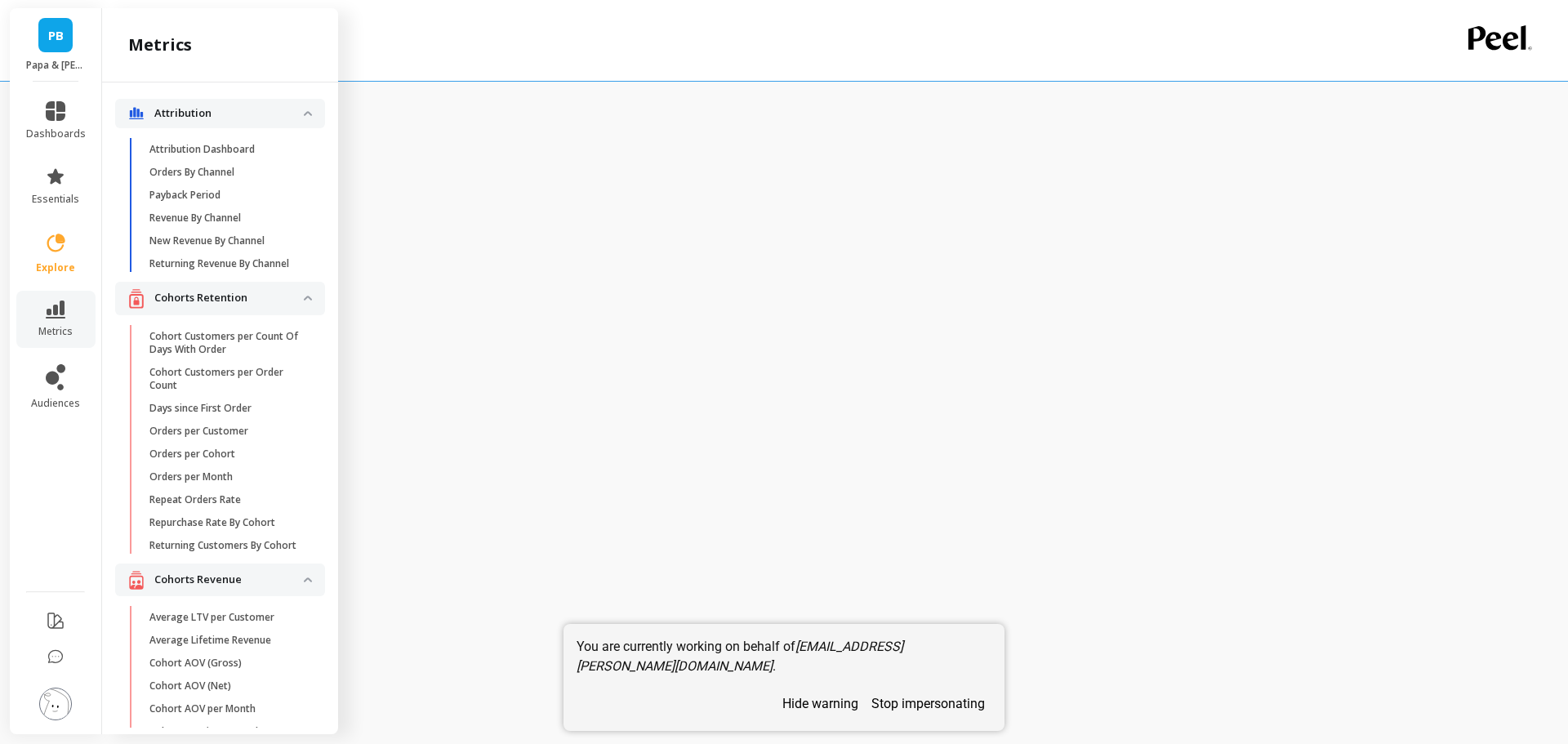
scroll to position [499, 0]
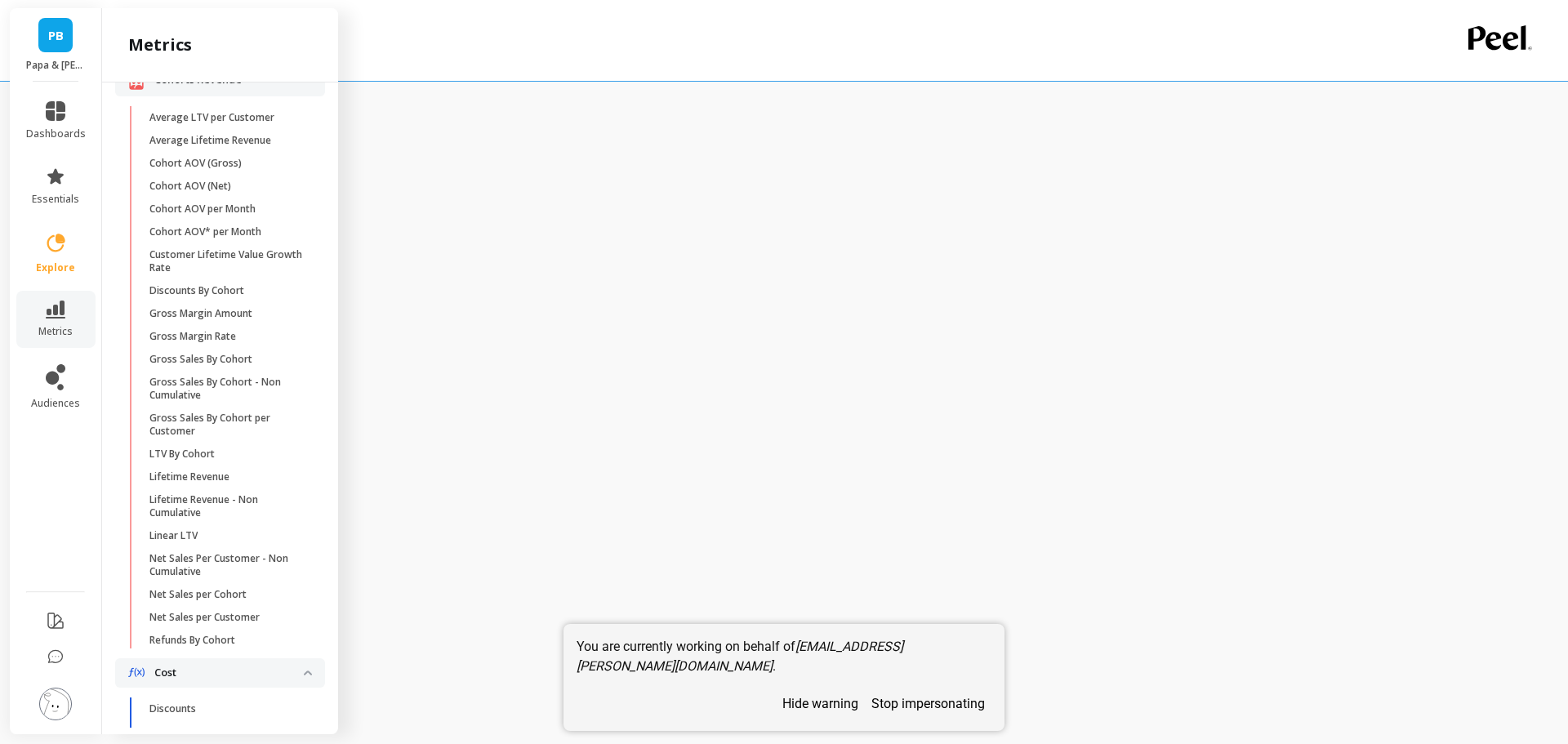
click at [61, 257] on link "explore" at bounding box center [55, 252] width 59 height 42
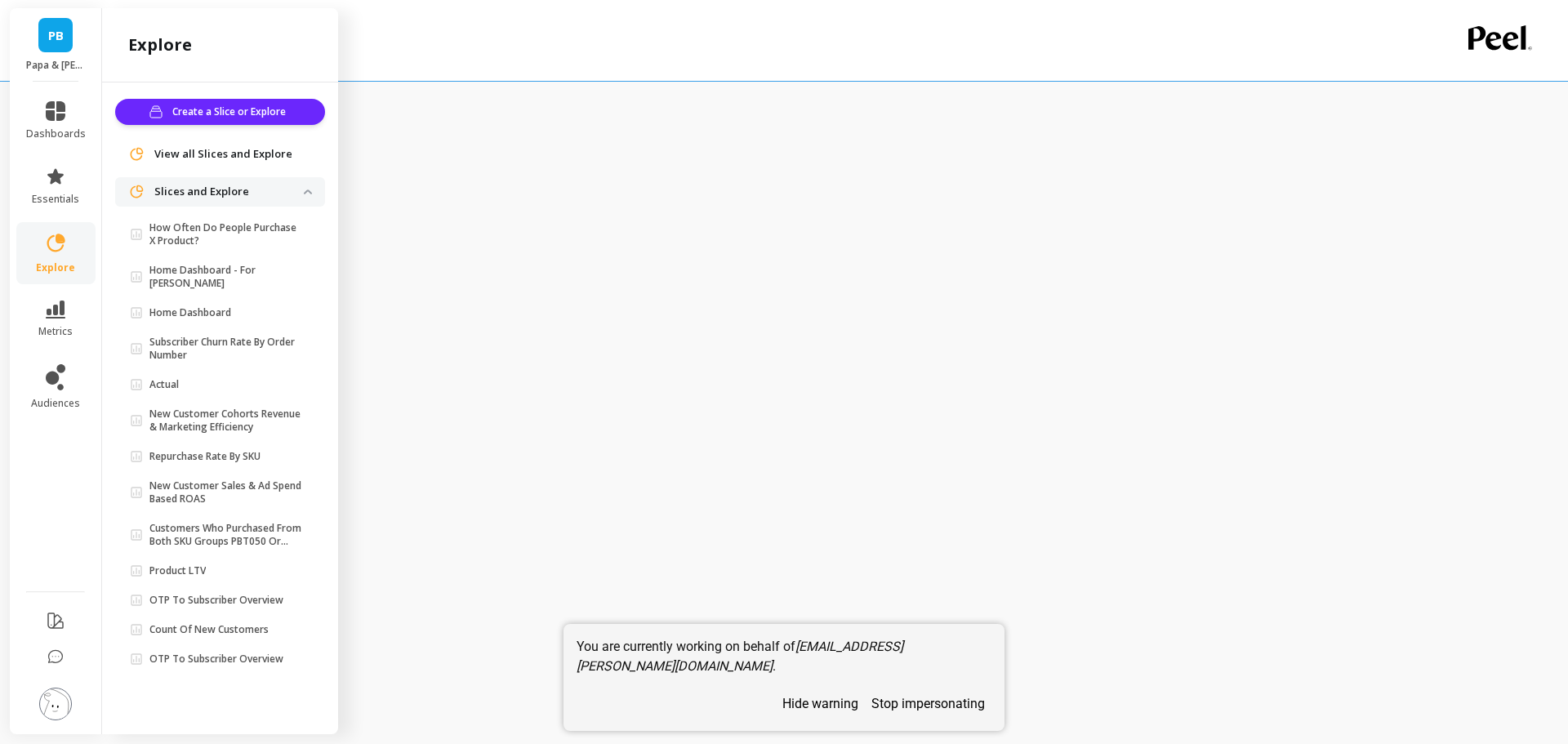
scroll to position [0, 0]
click at [268, 271] on p "Home Dashboard - For [PERSON_NAME]" at bounding box center [227, 276] width 155 height 26
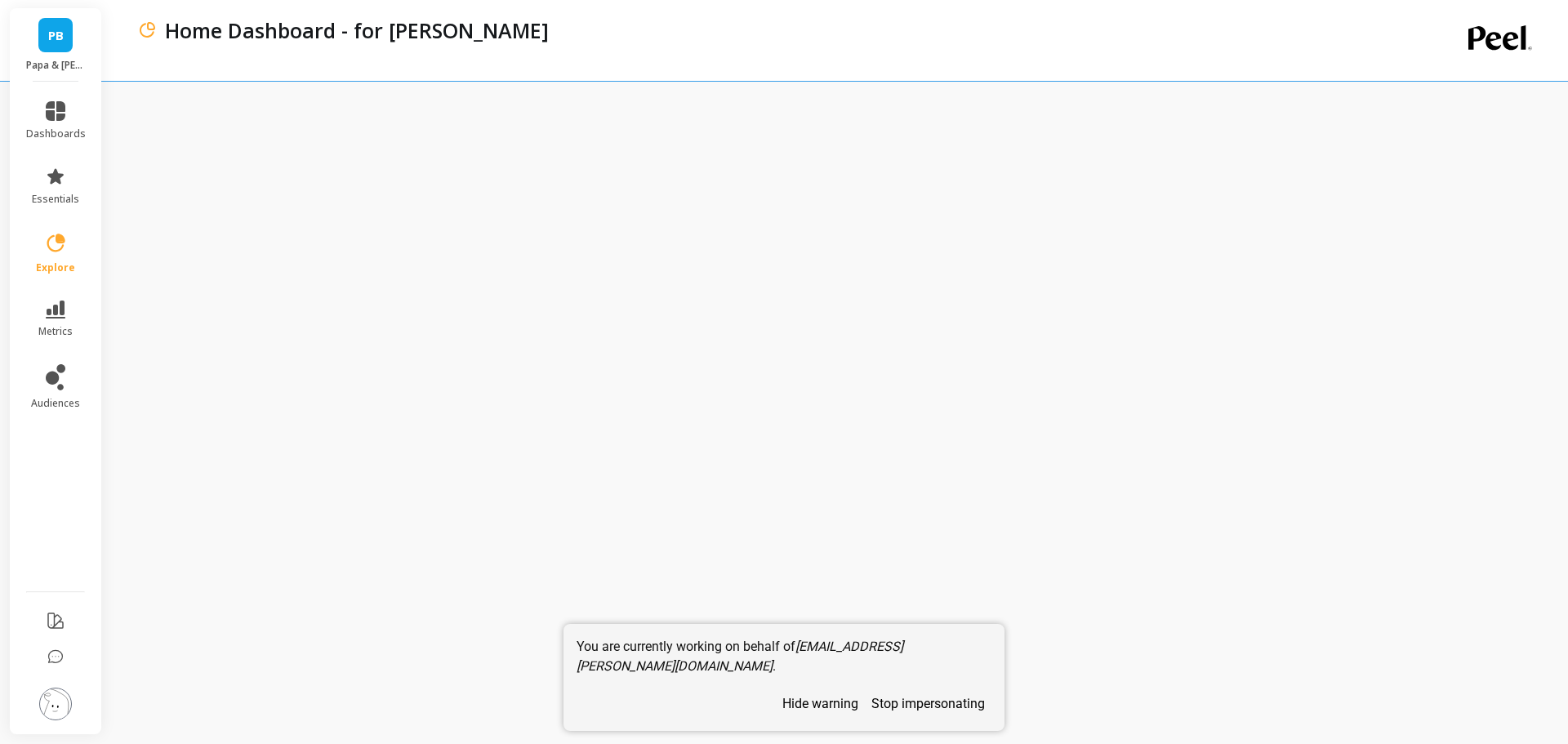
click at [929, 703] on button "stop impersonating" at bounding box center [927, 703] width 126 height 28
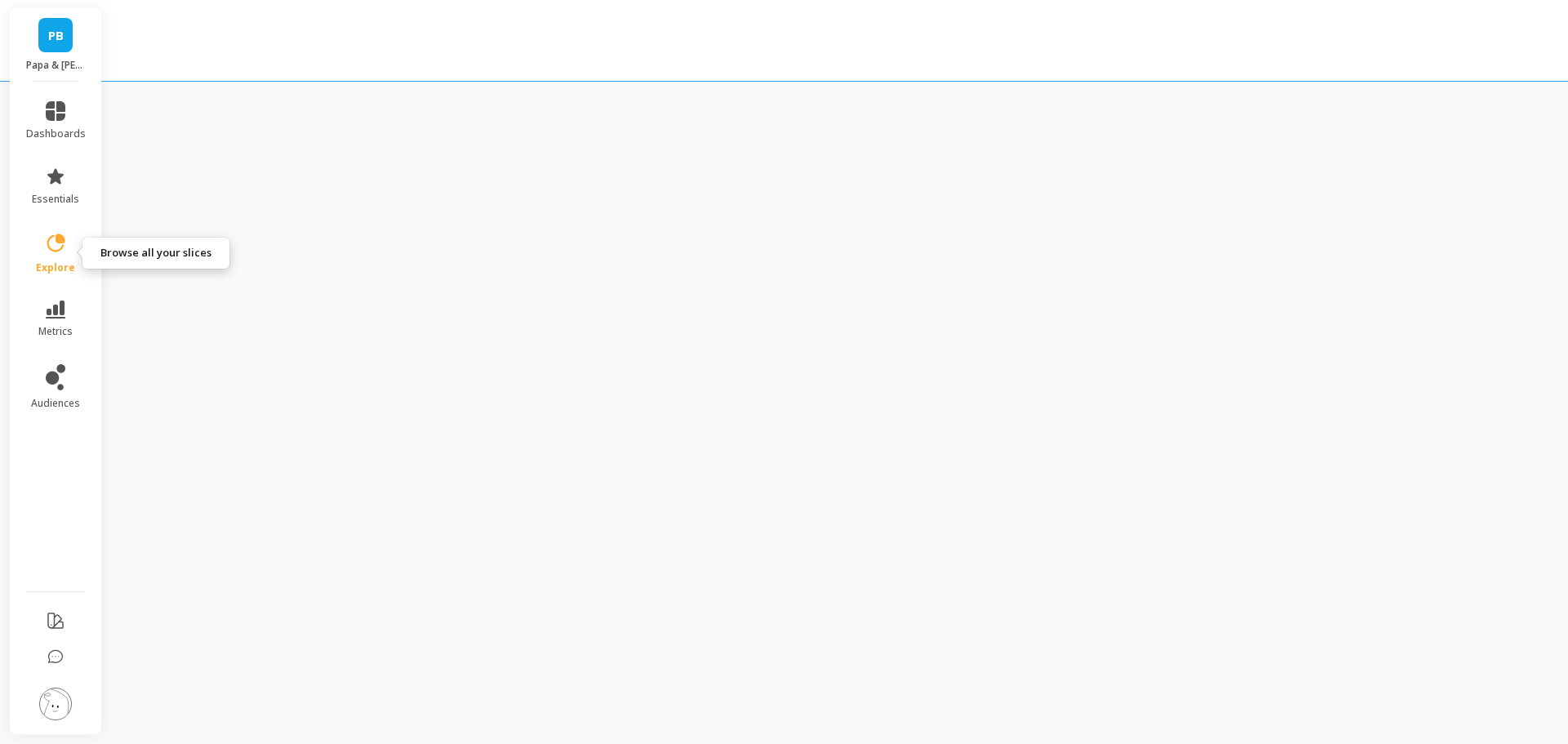
click at [59, 247] on icon at bounding box center [55, 243] width 23 height 23
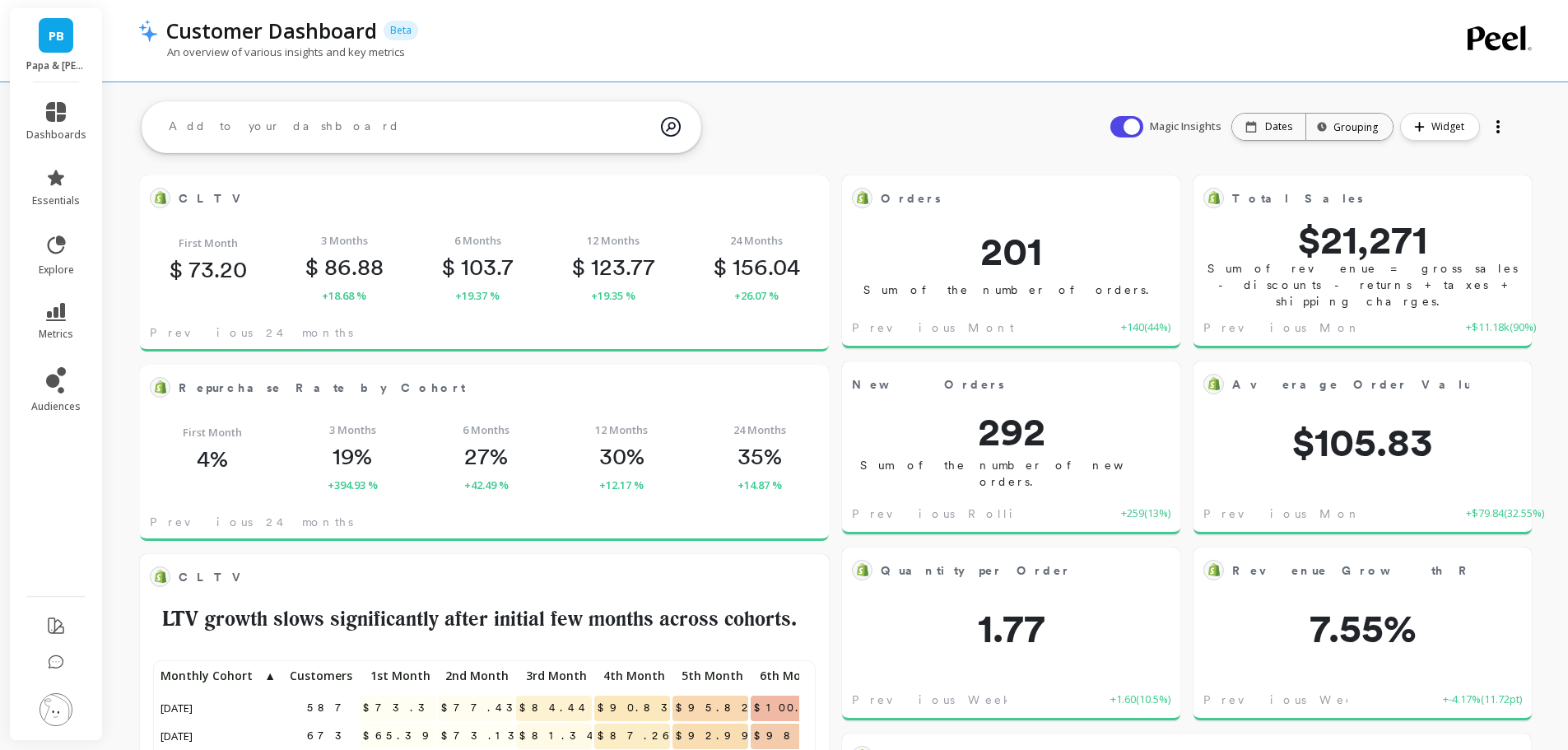
scroll to position [440, 630]
click at [59, 310] on icon at bounding box center [55, 311] width 20 height 18
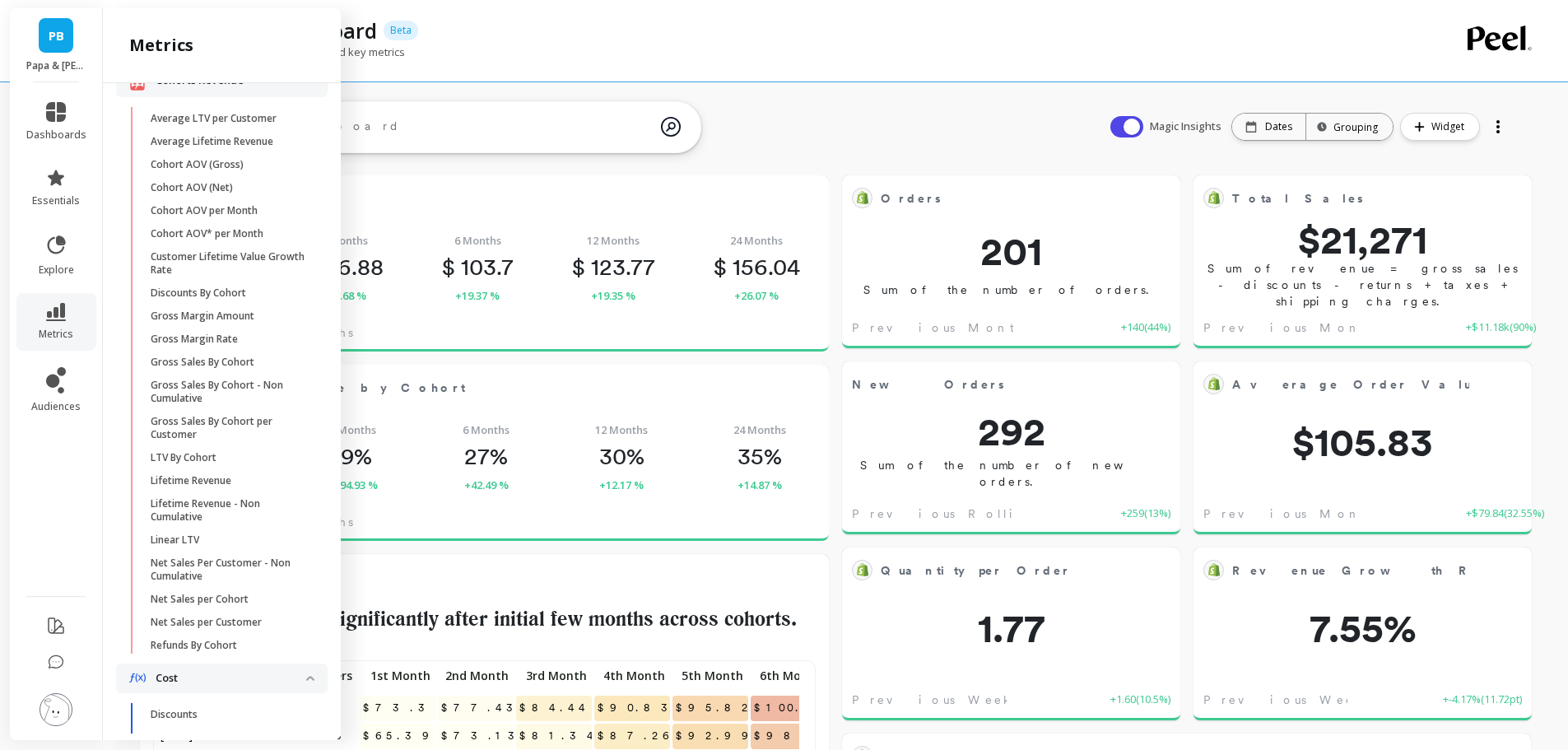
scroll to position [1276, 0]
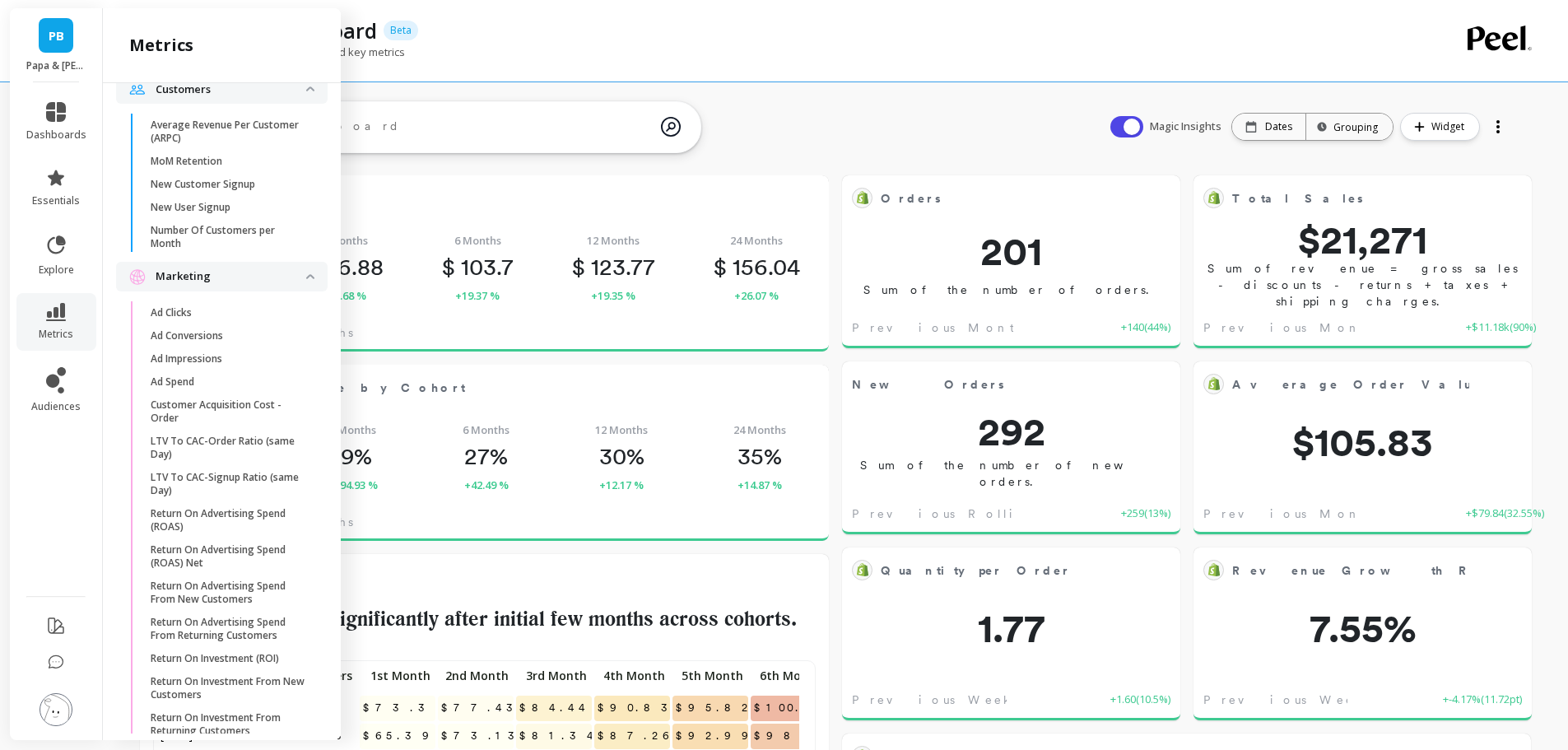
click at [168, 388] on p "Ad Spend" at bounding box center [172, 381] width 43 height 13
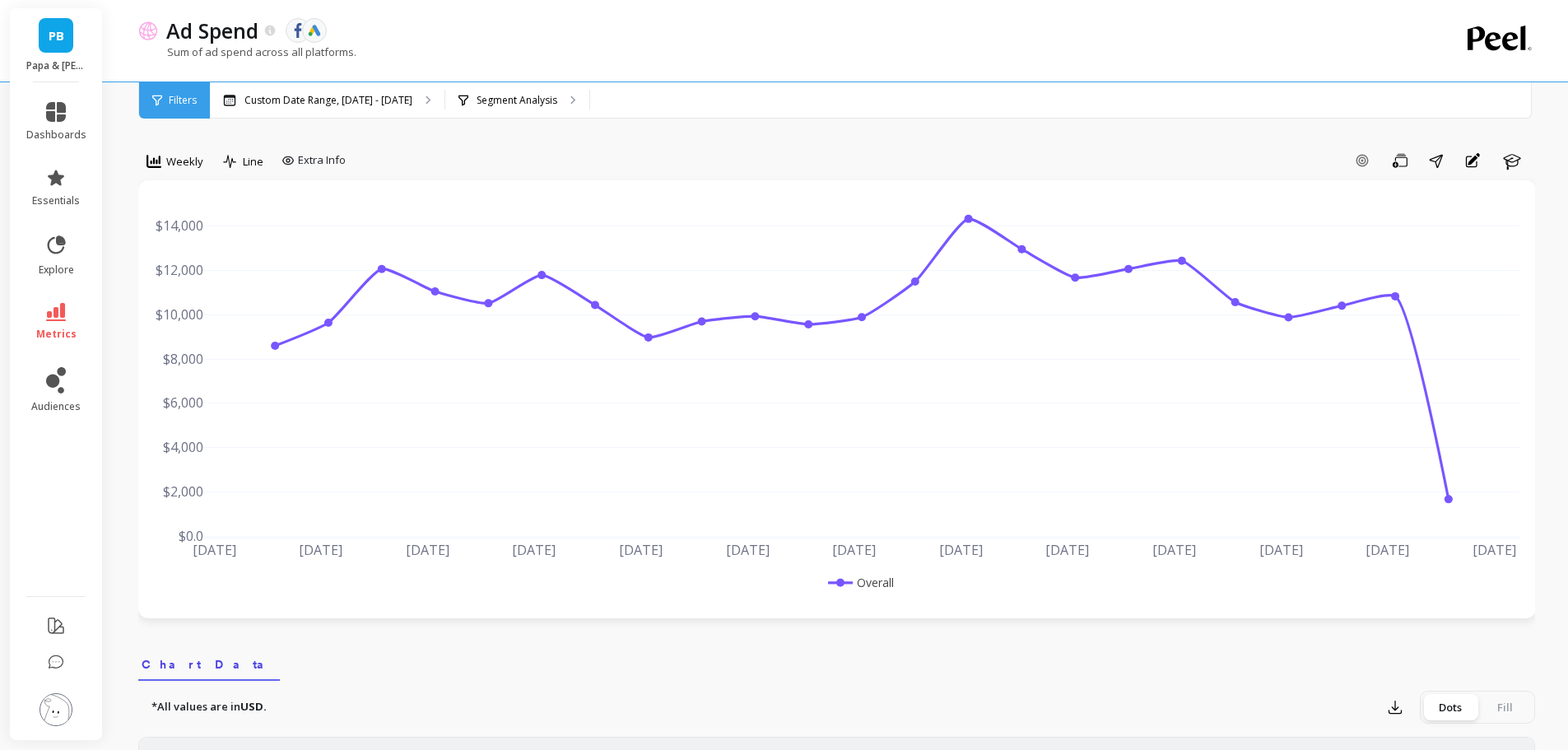
click at [198, 167] on span "Weekly" at bounding box center [184, 162] width 37 height 16
click at [209, 243] on div "Daily" at bounding box center [199, 229] width 113 height 29
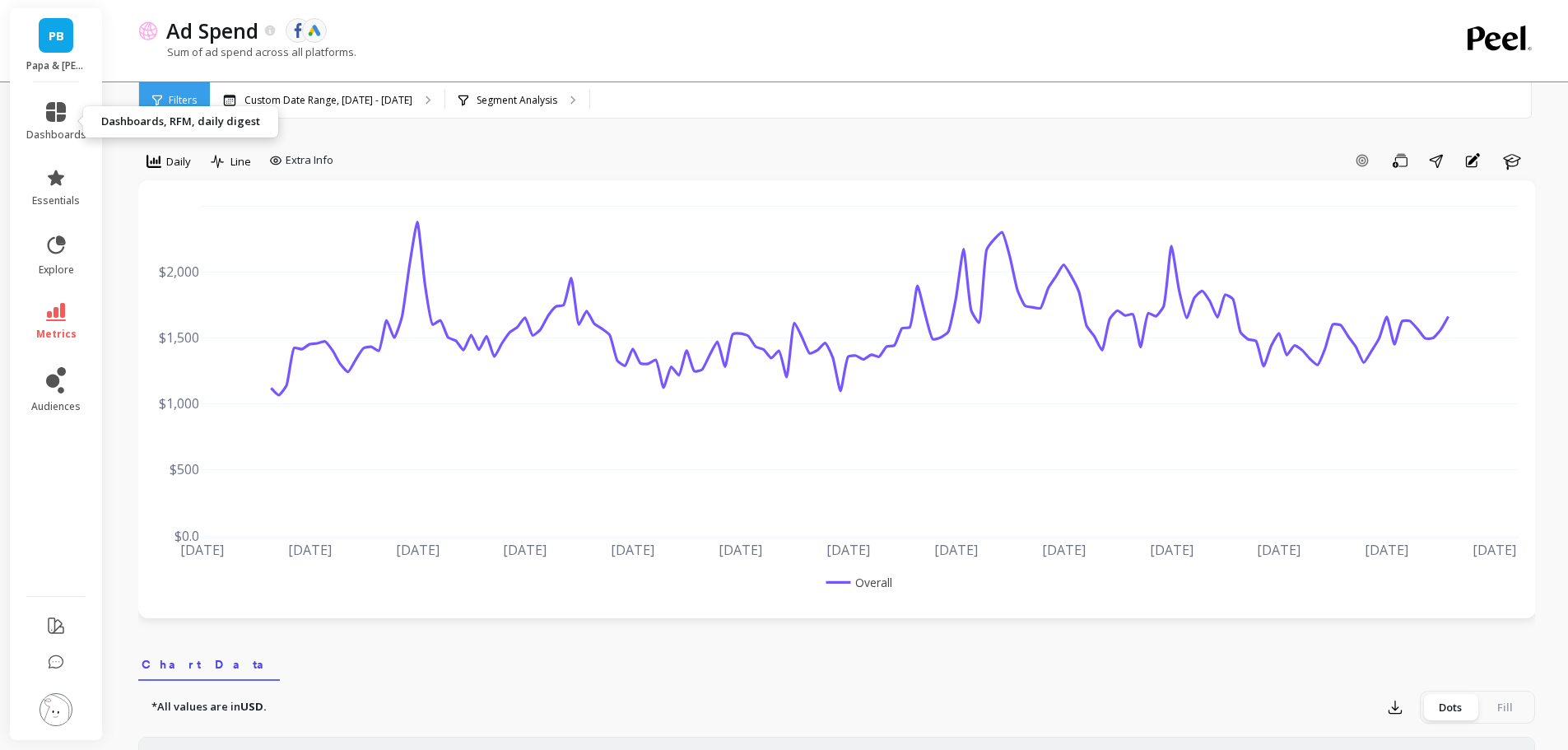
click at [53, 113] on icon at bounding box center [55, 112] width 20 height 20
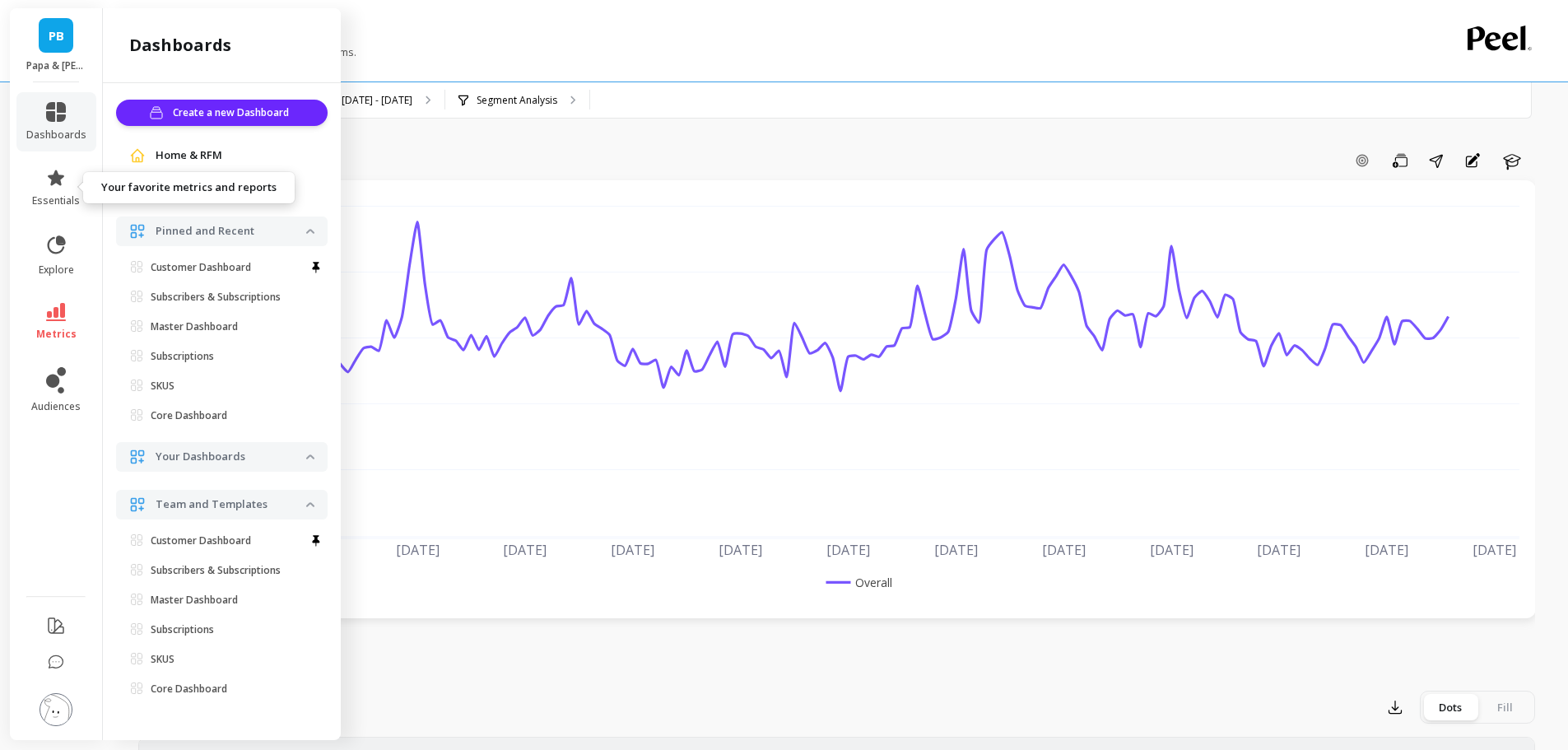
click at [61, 193] on link "essentials" at bounding box center [55, 188] width 60 height 40
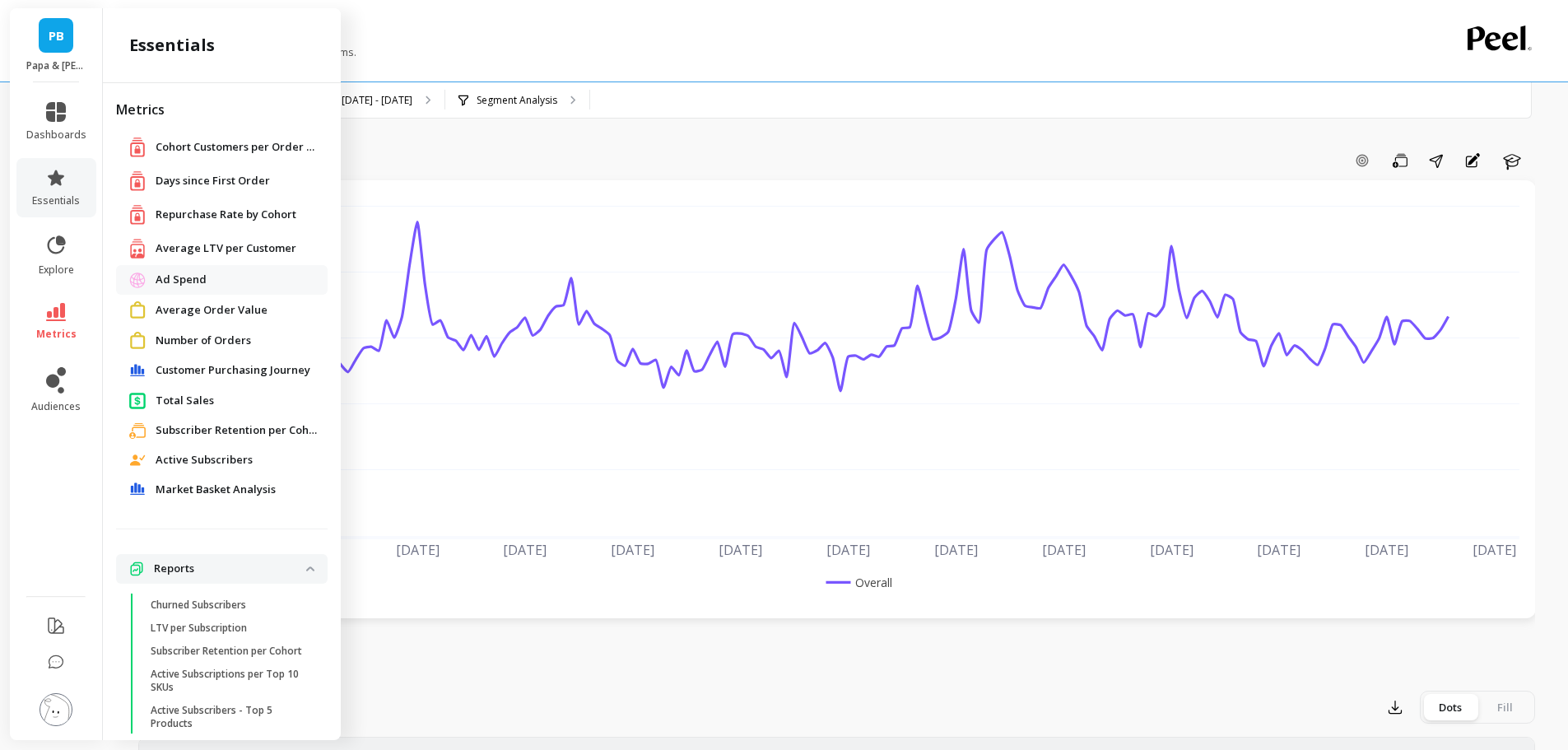
scroll to position [50, 0]
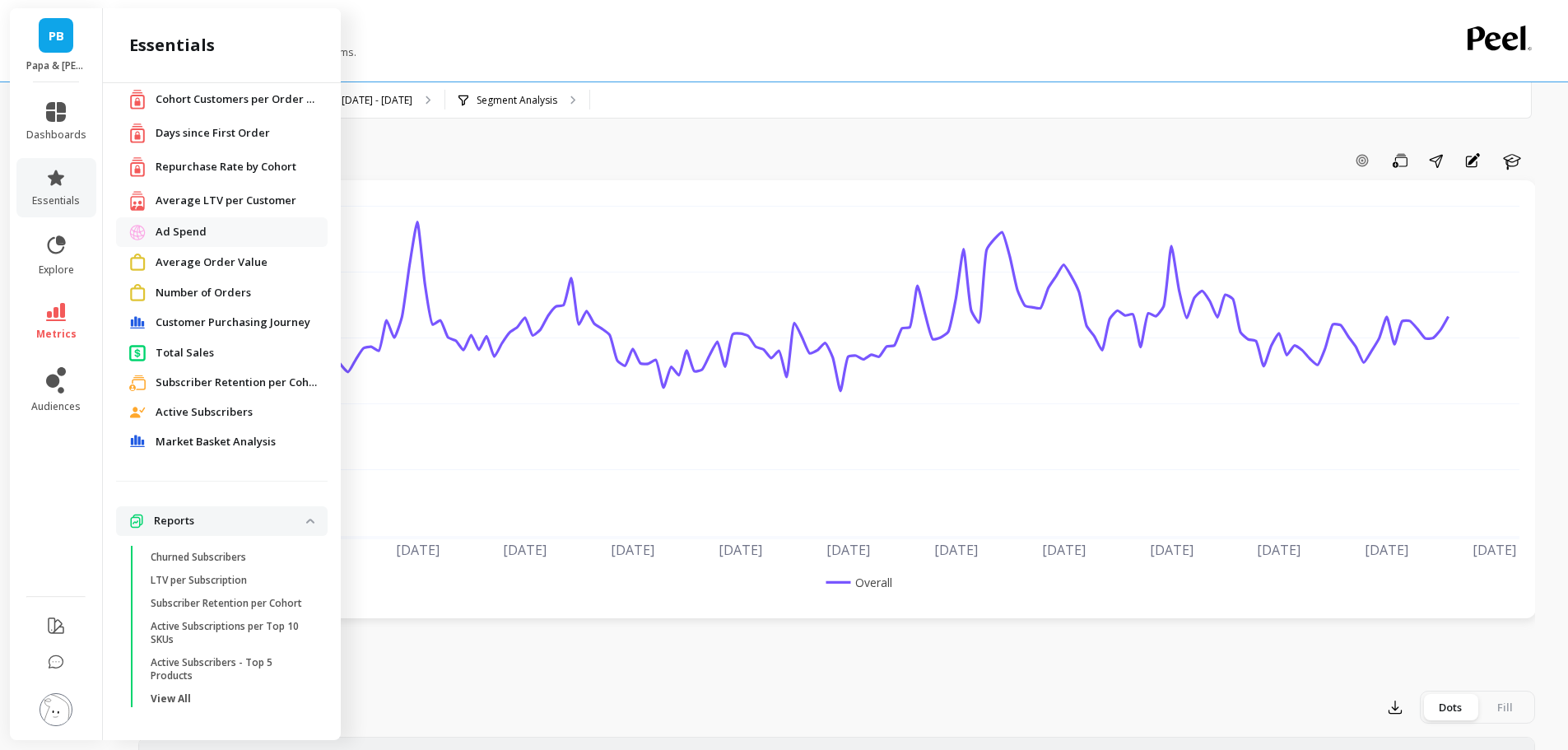
click at [213, 290] on span "Number of Orders" at bounding box center [203, 292] width 95 height 16
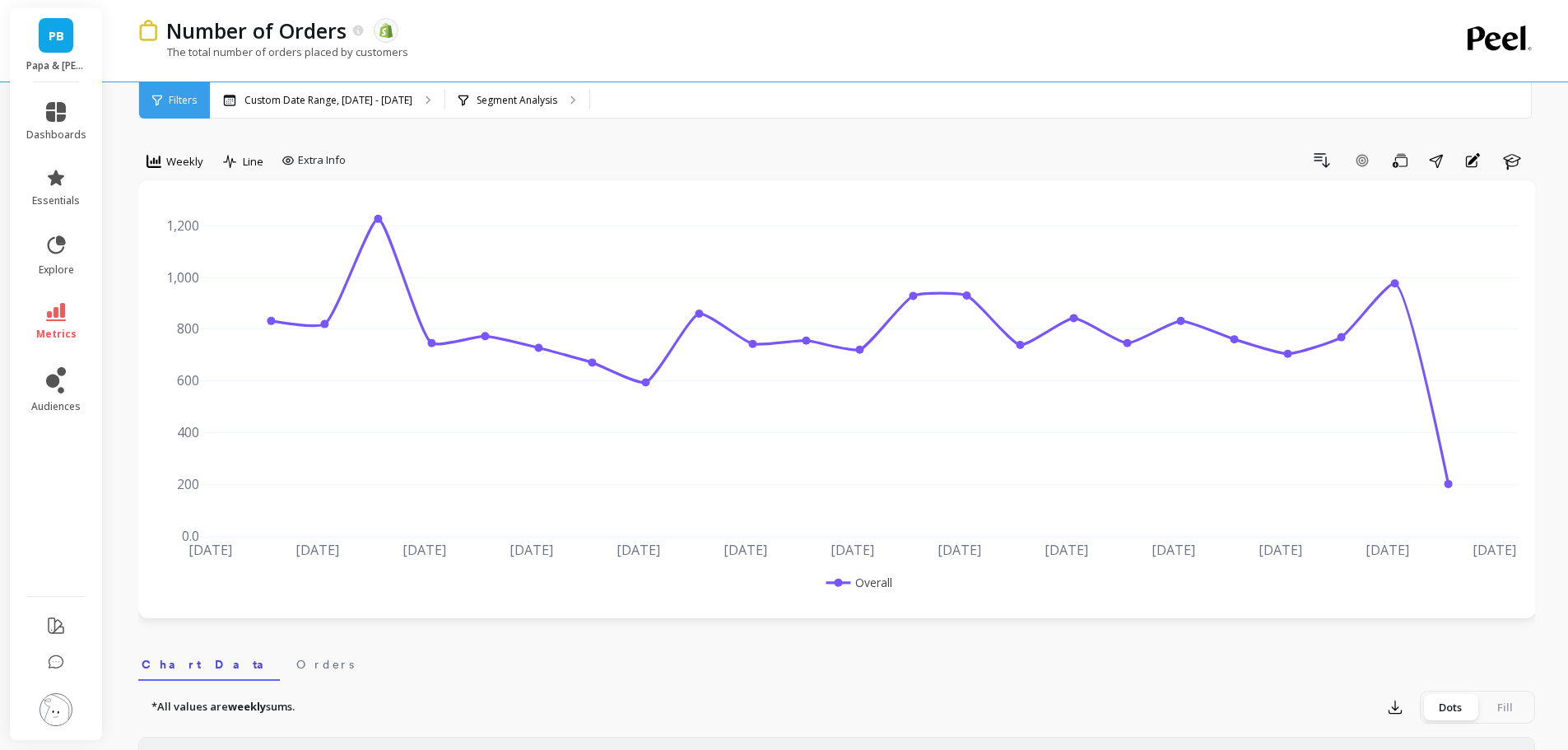
click at [177, 92] on div "Filters" at bounding box center [175, 100] width 71 height 36
click at [488, 101] on p "Segment Analysis" at bounding box center [517, 99] width 80 height 13
click at [179, 149] on div "Weekly" at bounding box center [175, 161] width 67 height 28
click at [203, 283] on div "Monthly" at bounding box center [199, 292] width 113 height 29
